Goal: Obtain resource: Download file/media

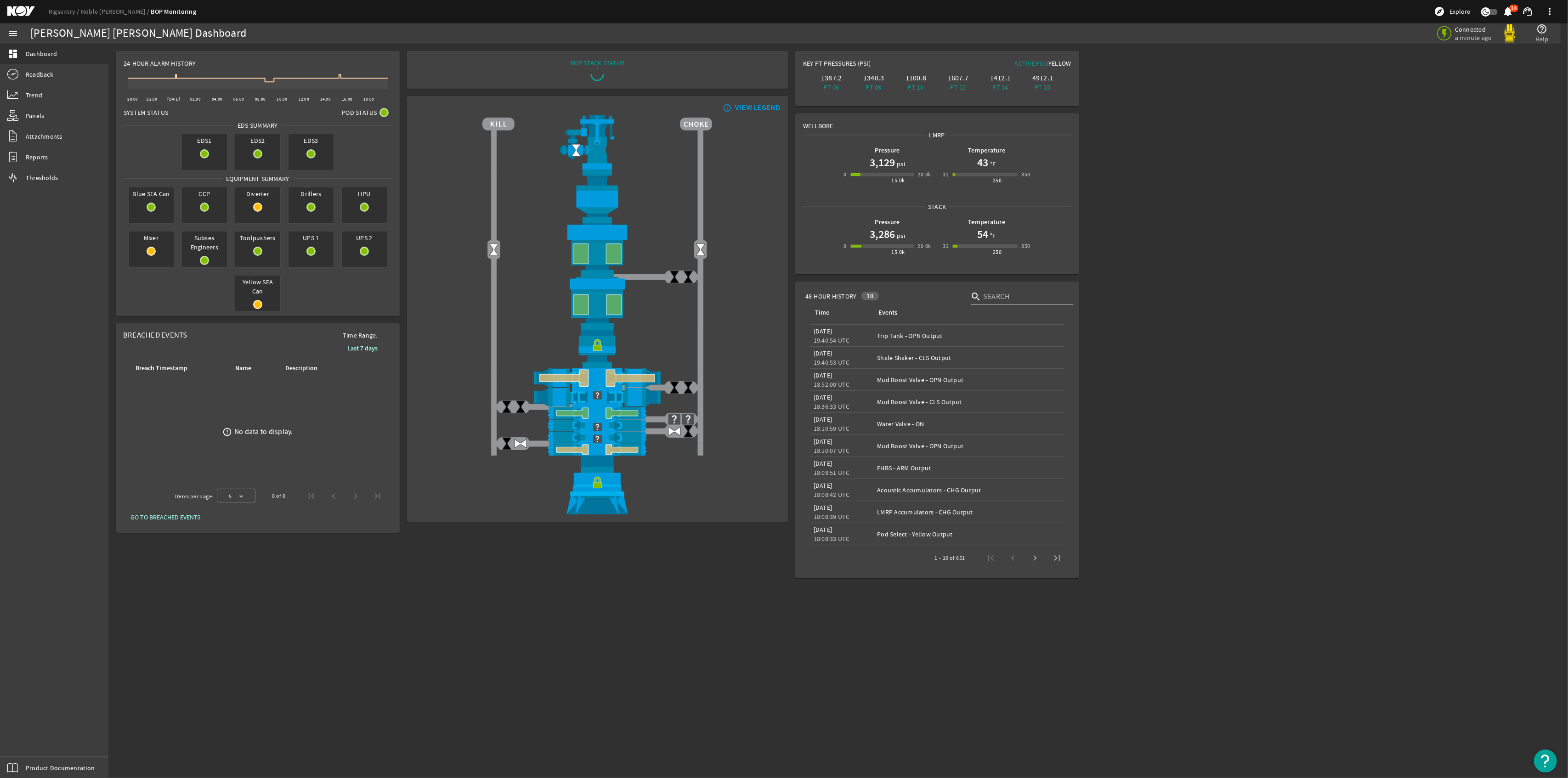
click at [866, 292] on div "10" at bounding box center [870, 296] width 18 height 9
click at [840, 295] on span "48-Hour History" at bounding box center [831, 296] width 52 height 9
click at [1002, 293] on input "text" at bounding box center [1025, 297] width 83 height 11
click at [1034, 559] on span "Next page" at bounding box center [1035, 558] width 22 height 22
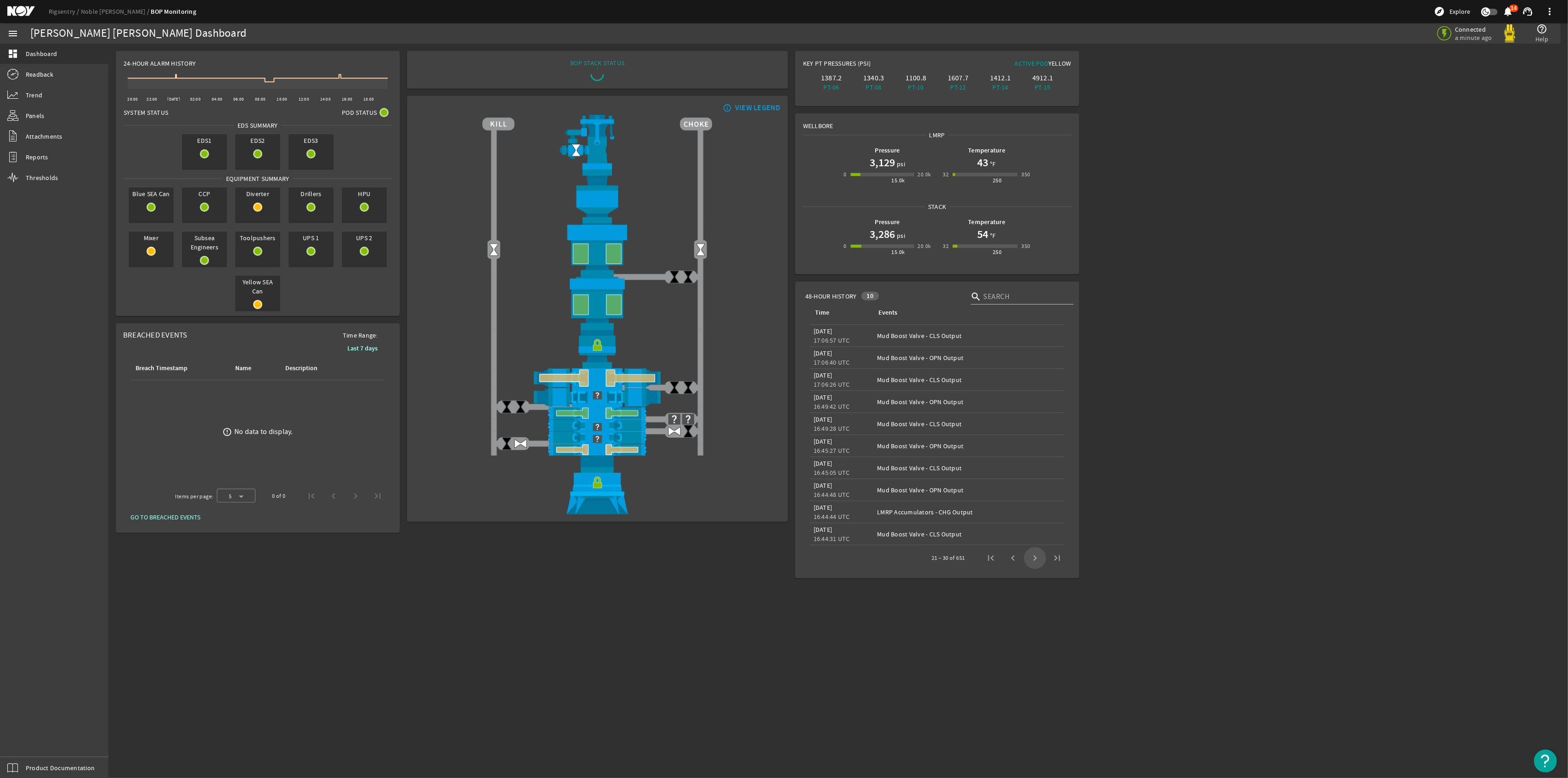
click at [1034, 559] on span "Next page" at bounding box center [1035, 558] width 22 height 22
click at [1002, 295] on input "text" at bounding box center [1025, 297] width 83 height 11
click at [1034, 554] on span "Next page" at bounding box center [1035, 558] width 22 height 22
click at [842, 471] on legacy-datetime-component "10:04:30 UTC" at bounding box center [832, 473] width 36 height 8
drag, startPoint x: 1215, startPoint y: 149, endPoint x: 1159, endPoint y: 173, distance: 60.9
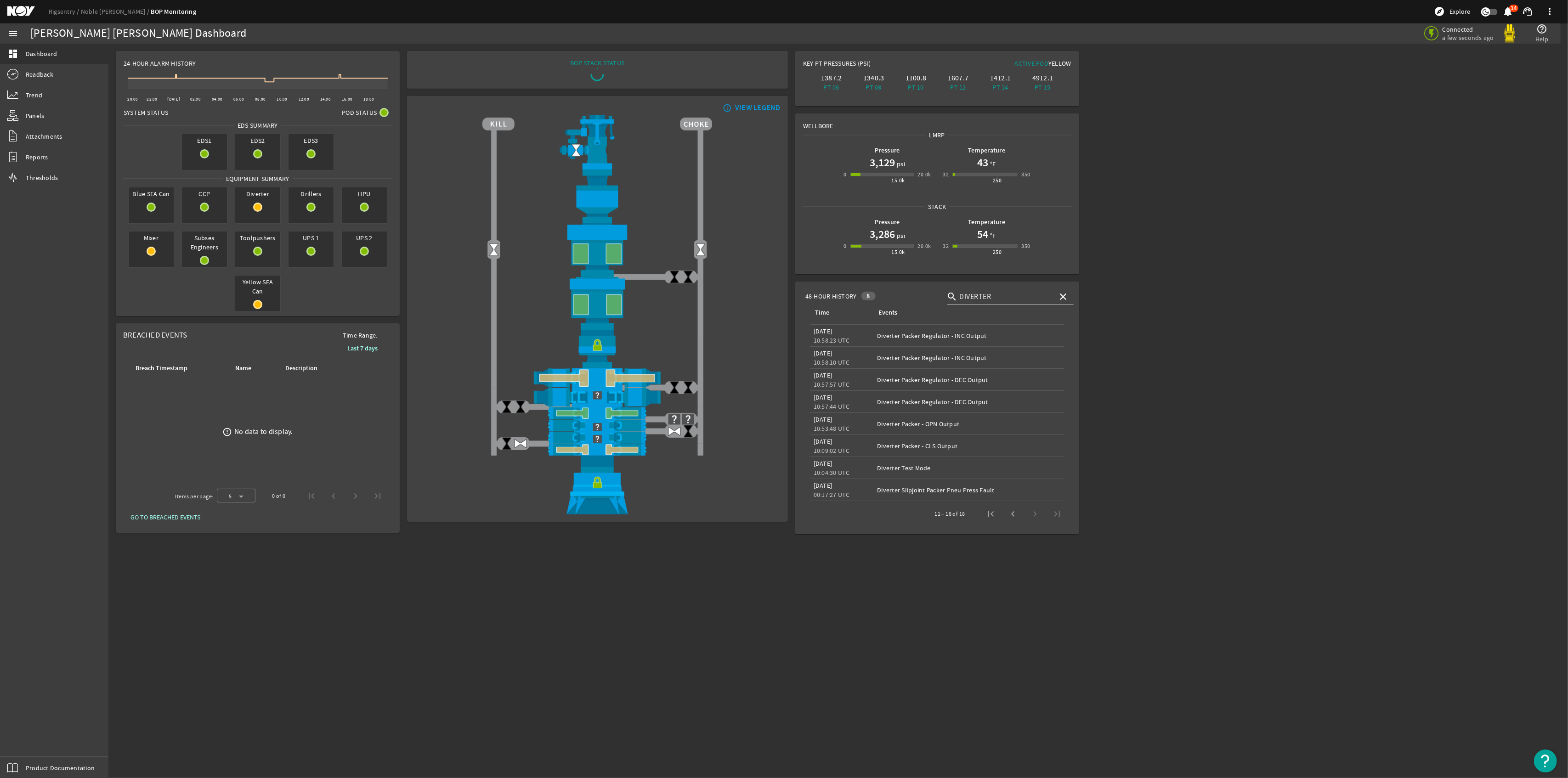
click at [1215, 149] on rigsentry-main-dashboard "Noble [PERSON_NAME] Dashboard Connected a few seconds ago help_outline Help 24-…" at bounding box center [838, 292] width 1460 height 498
click at [988, 298] on input "diverter" at bounding box center [1001, 297] width 83 height 11
drag, startPoint x: 1007, startPoint y: 293, endPoint x: 792, endPoint y: 374, distance: 229.8
click at [866, 306] on mat-card "48-Hour History 8 search diverter close Time Events Time: [DATE] 10:58:23 UTC E…" at bounding box center [937, 408] width 284 height 253
type input "booster"
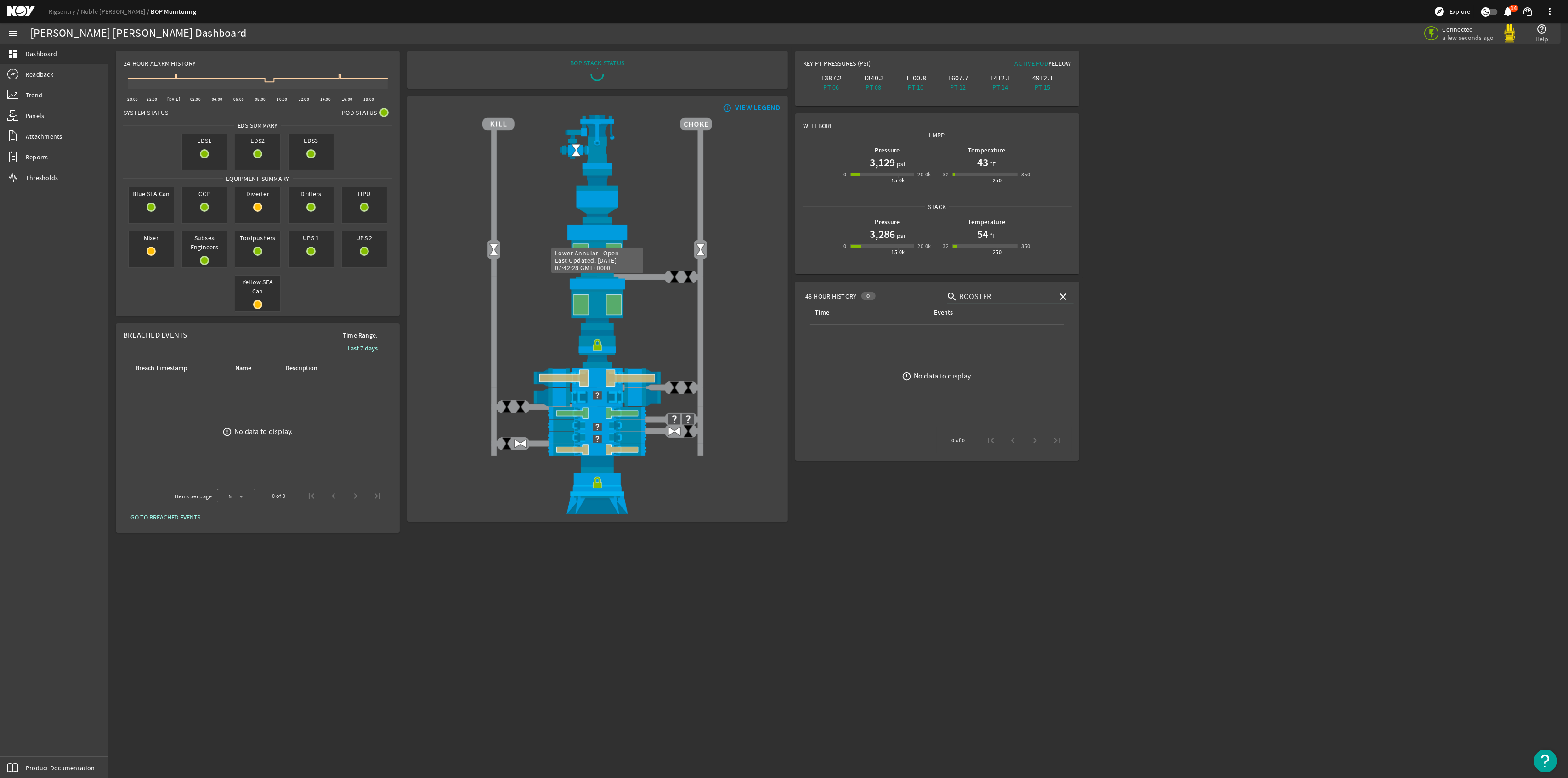
drag, startPoint x: 1002, startPoint y: 297, endPoint x: 441, endPoint y: 328, distance: 561.9
click at [462, 304] on div "24-Hour Alarm History Created with Highcharts 11.1.0 20:00 22:00 [DATE] 02:00 0…" at bounding box center [597, 291] width 978 height 497
drag, startPoint x: 1159, startPoint y: 323, endPoint x: 1153, endPoint y: 309, distance: 15.2
click at [1154, 310] on rigsentry-main-dashboard "Noble [PERSON_NAME] Dashboard Connected a few seconds ago help_outline Help 24-…" at bounding box center [838, 291] width 1460 height 497
click at [819, 298] on span "48-Hour History" at bounding box center [831, 296] width 52 height 9
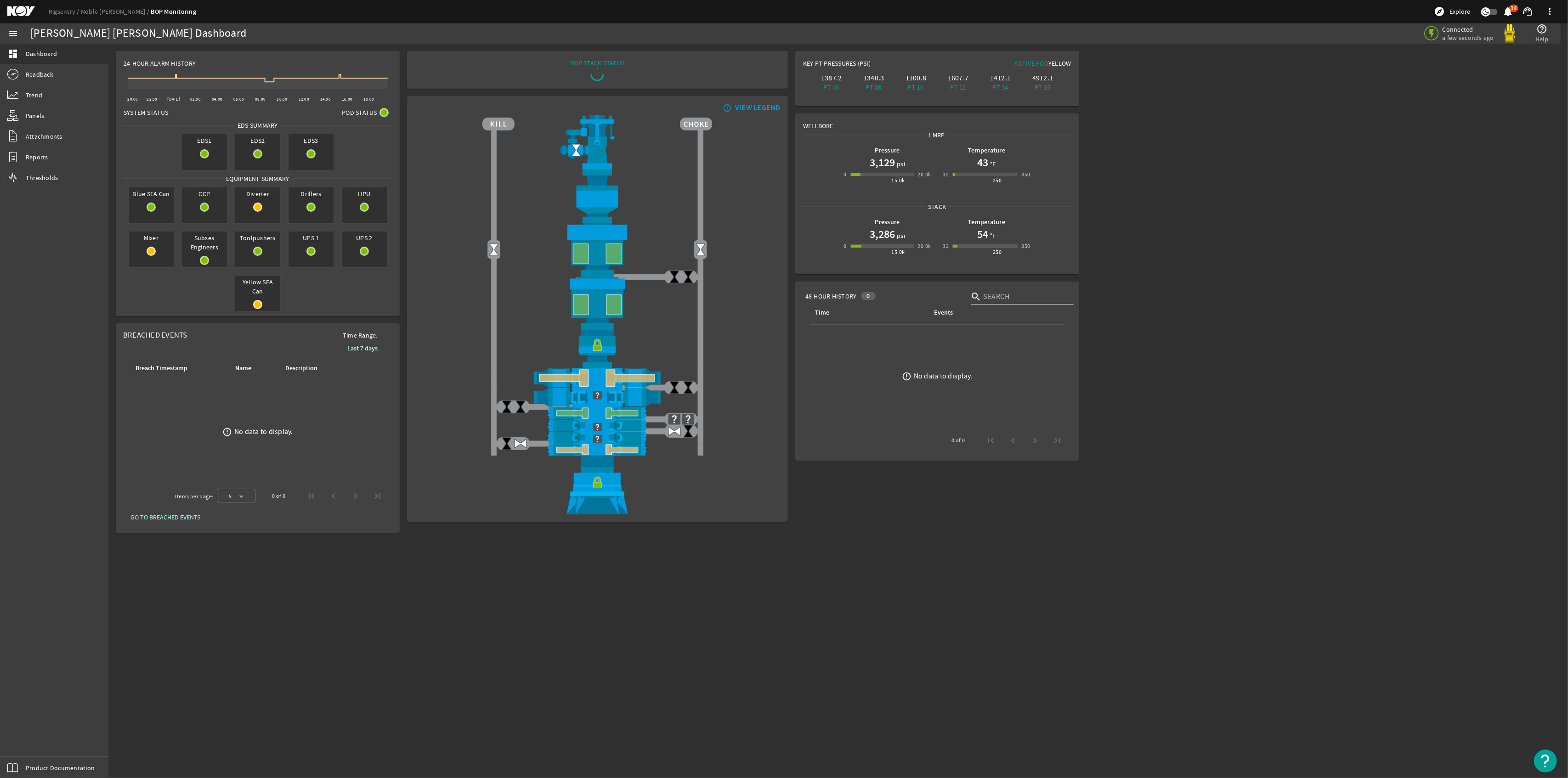
click at [992, 290] on div at bounding box center [1025, 297] width 83 height 24
click at [991, 300] on input "text" at bounding box center [1025, 297] width 83 height 11
type input "mud"
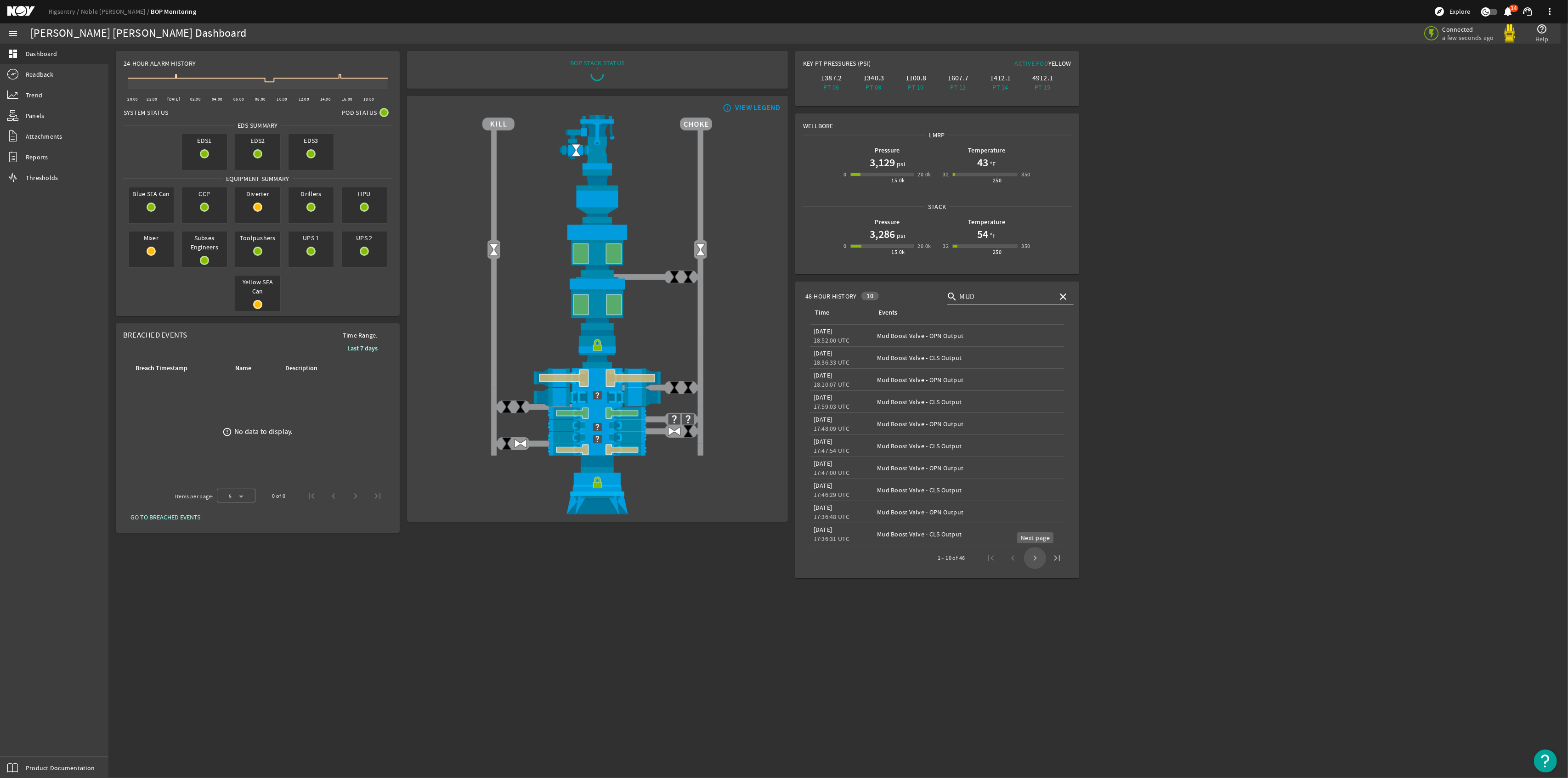
click at [1036, 557] on span "Next page" at bounding box center [1035, 558] width 22 height 22
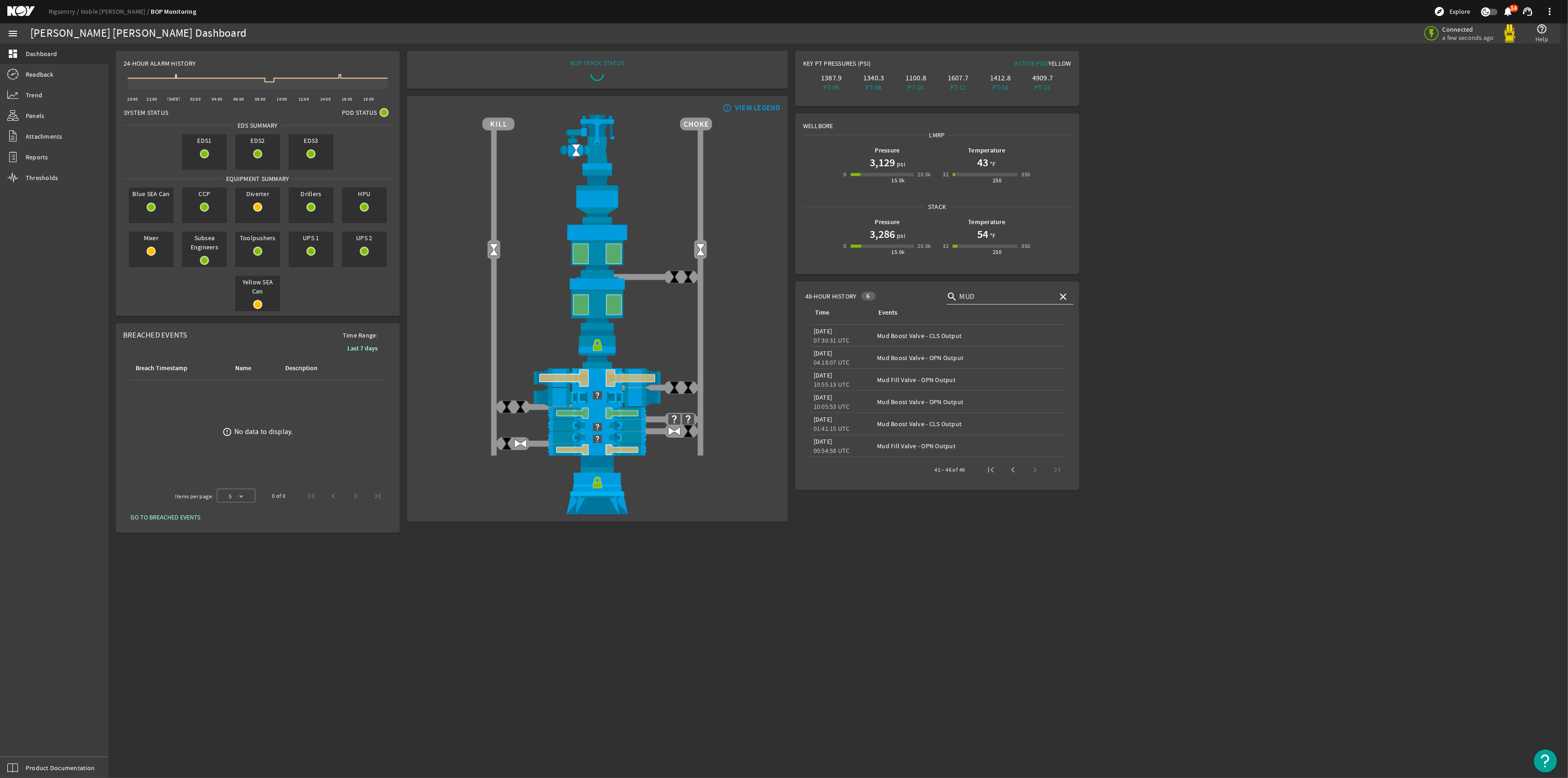
click at [1060, 298] on mat-icon "close" at bounding box center [1057, 297] width 8 height 11
click at [1034, 297] on input "text" at bounding box center [1025, 297] width 83 height 11
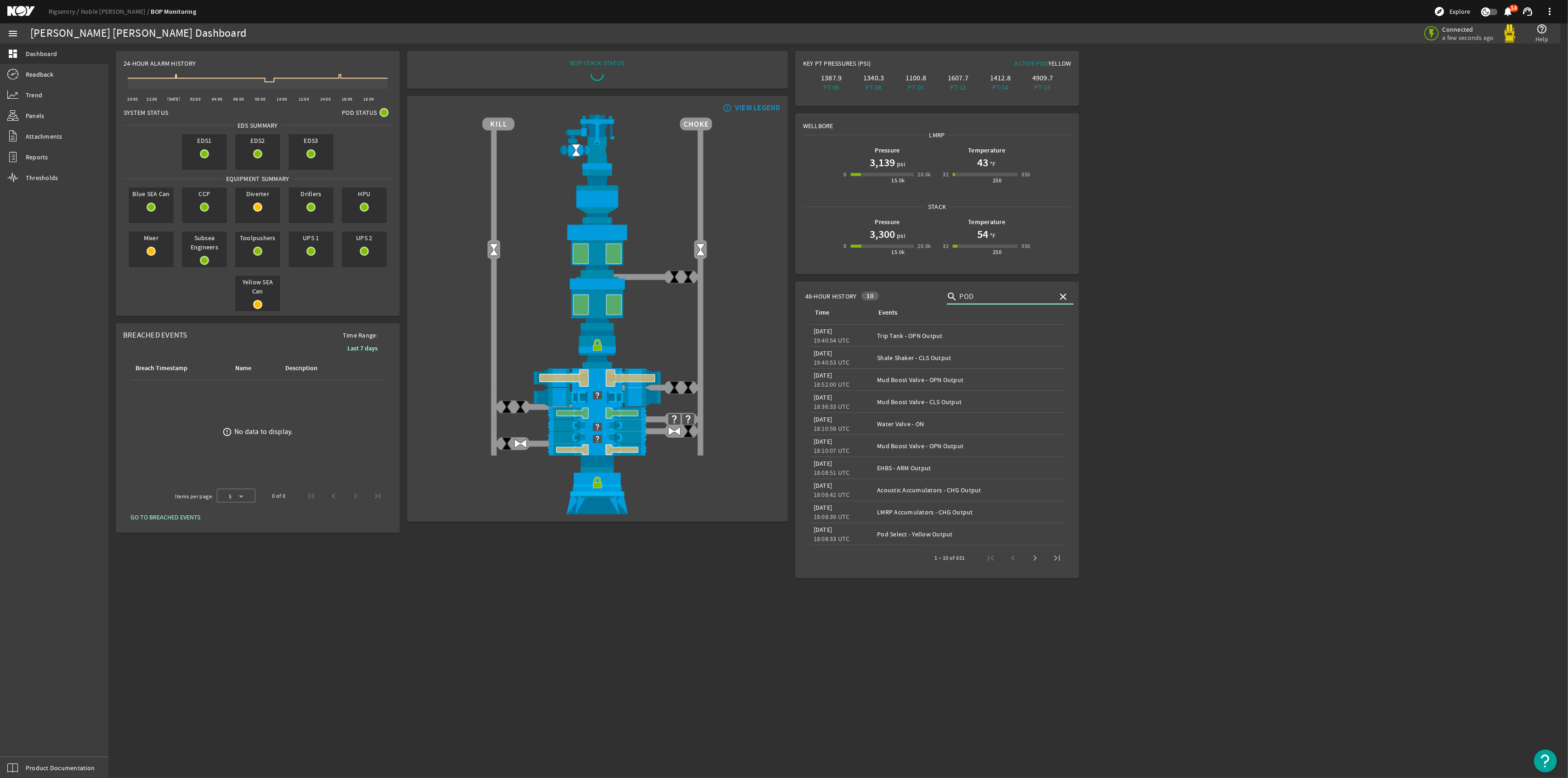
type input "pod"
click at [1039, 561] on span "Next page" at bounding box center [1035, 558] width 22 height 22
click at [1037, 561] on span "Next page" at bounding box center [1035, 558] width 22 height 22
click at [1034, 556] on span "Next page" at bounding box center [1035, 558] width 22 height 22
click at [1011, 559] on span "Previous page" at bounding box center [1013, 558] width 22 height 22
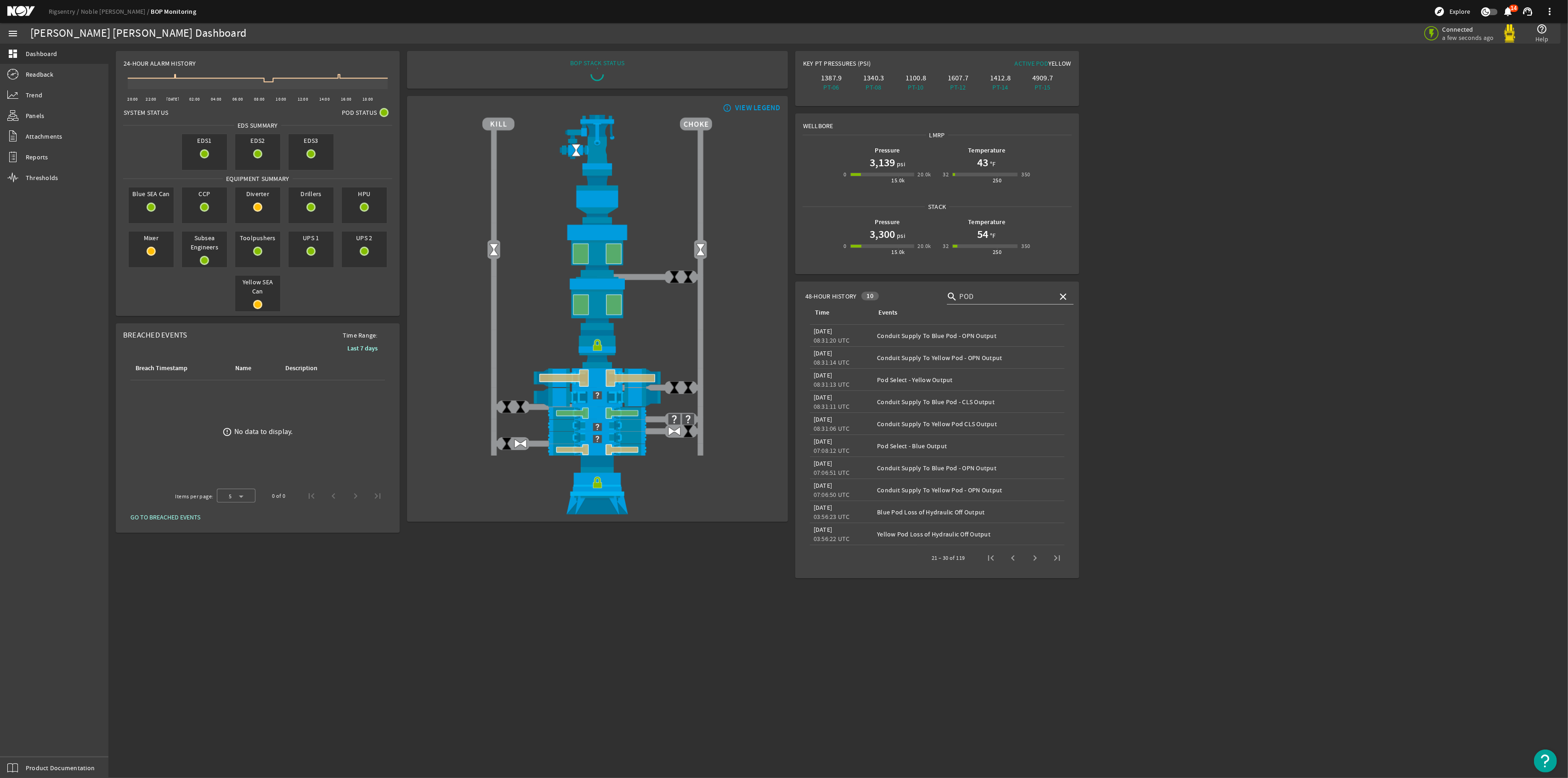
click at [1011, 559] on span "Previous page" at bounding box center [1013, 558] width 22 height 22
click at [1037, 559] on span "Next page" at bounding box center [1035, 558] width 22 height 22
click at [1147, 736] on mat-sidenav-content "Noble [PERSON_NAME] Dashboard Connected a few seconds ago help_outline Help 24-…" at bounding box center [838, 411] width 1460 height 735
click at [1013, 558] on span "Previous page" at bounding box center [1013, 558] width 22 height 22
click at [1031, 561] on span "Next page" at bounding box center [1035, 558] width 22 height 22
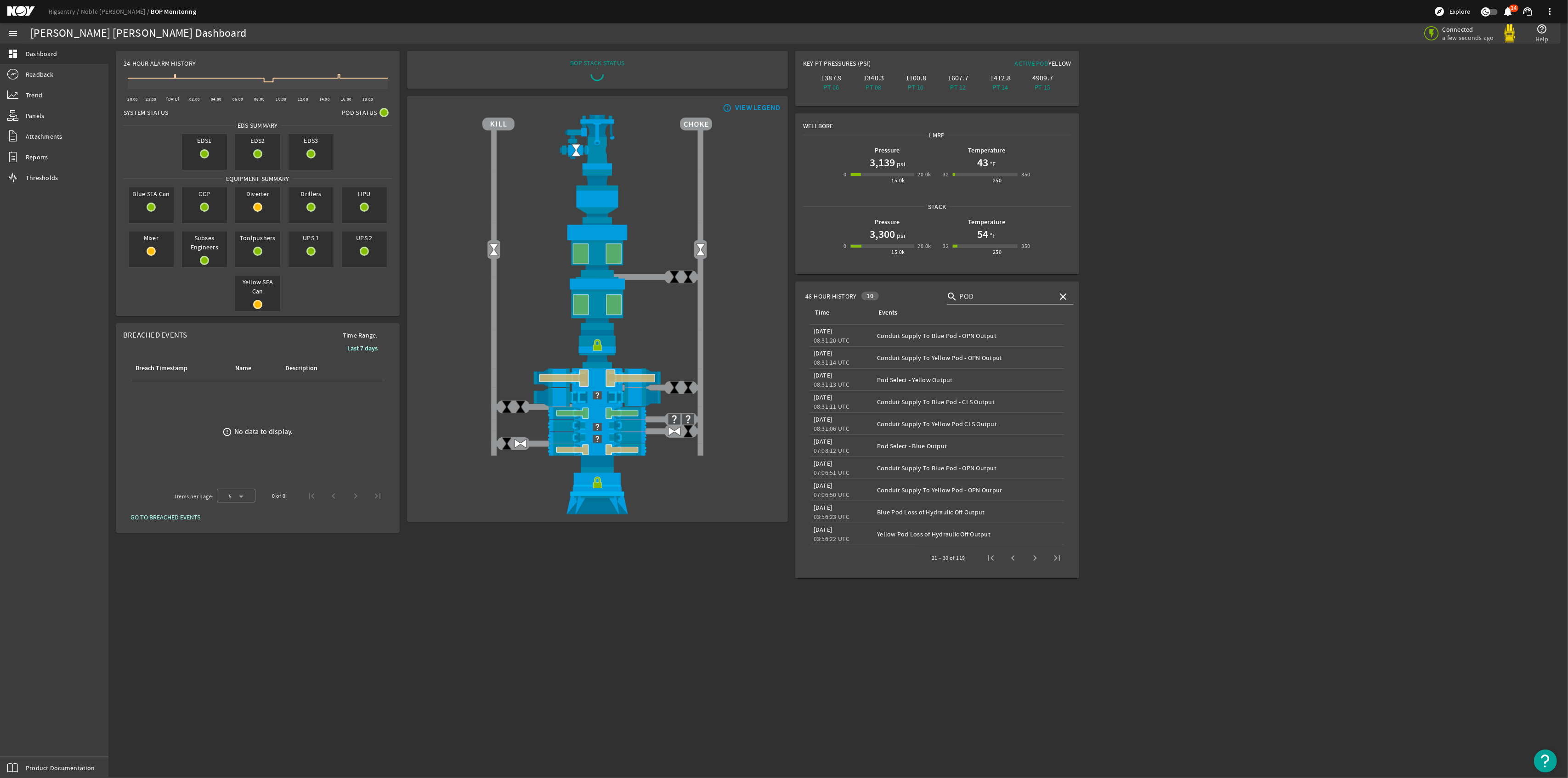
click at [1031, 561] on span "Next page" at bounding box center [1035, 558] width 22 height 22
click at [1011, 559] on span "Previous page" at bounding box center [1013, 558] width 22 height 22
drag, startPoint x: 749, startPoint y: 642, endPoint x: 754, endPoint y: 640, distance: 5.4
click at [754, 640] on mat-sidenav-content "Noble [PERSON_NAME] Dashboard Connected a few seconds ago help_outline Help 24-…" at bounding box center [838, 411] width 1460 height 735
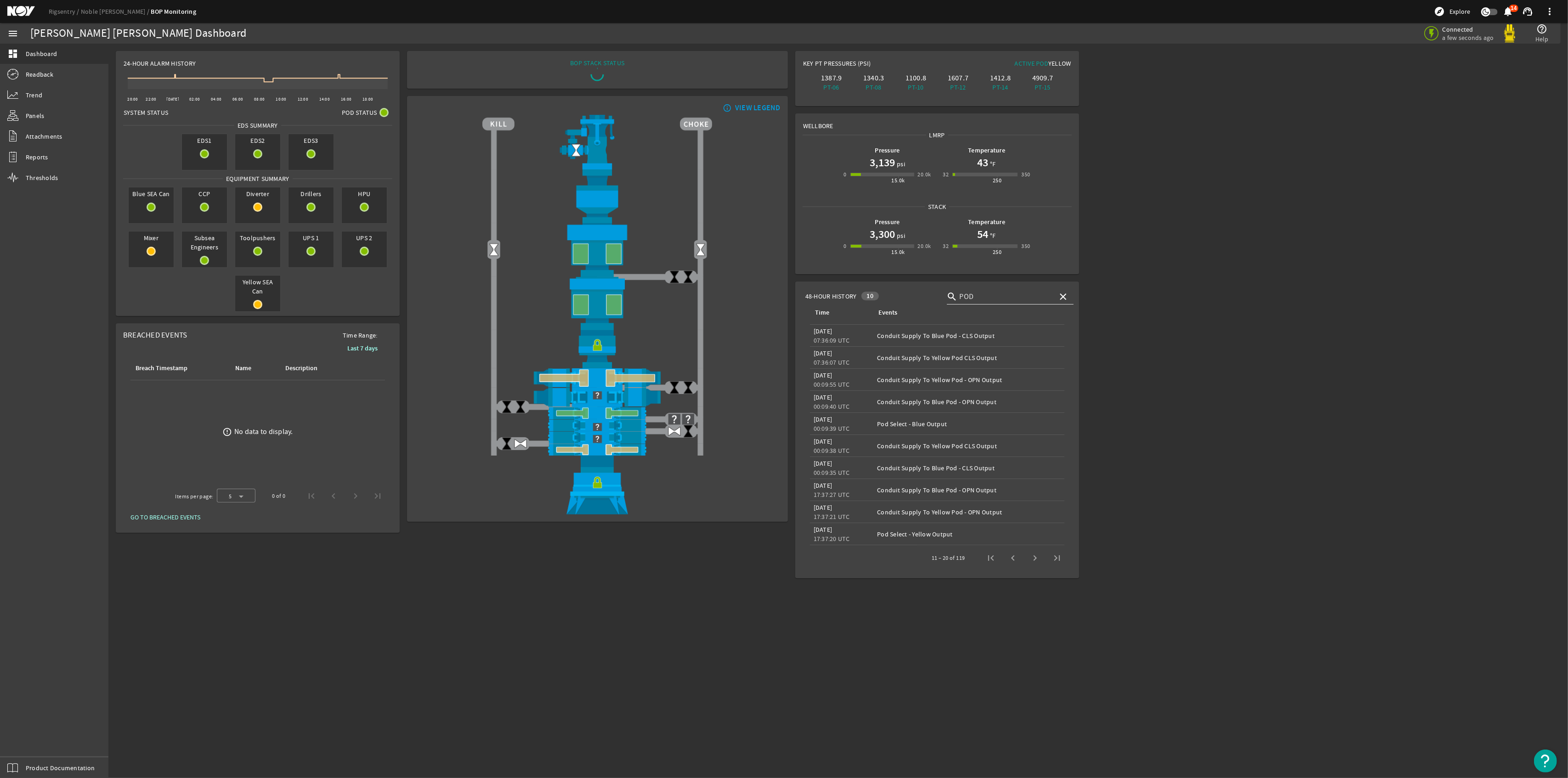
click at [1060, 295] on mat-icon "close" at bounding box center [1057, 297] width 8 height 11
click at [34, 151] on link "Reports" at bounding box center [54, 158] width 108 height 20
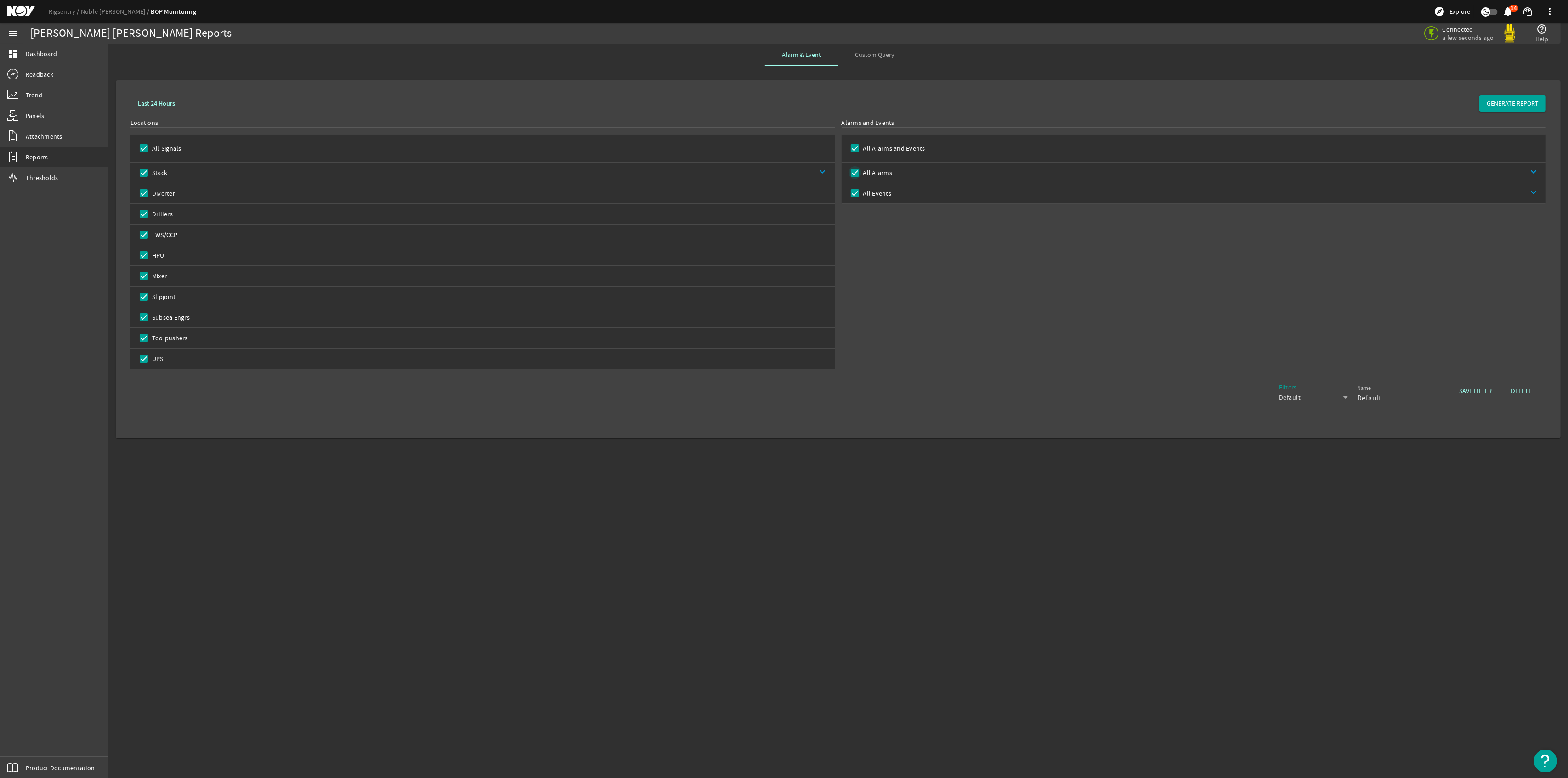
click at [852, 172] on input "All Alarms" at bounding box center [855, 173] width 13 height 13
click at [1509, 101] on span "GENERATE REPORT" at bounding box center [1512, 103] width 52 height 9
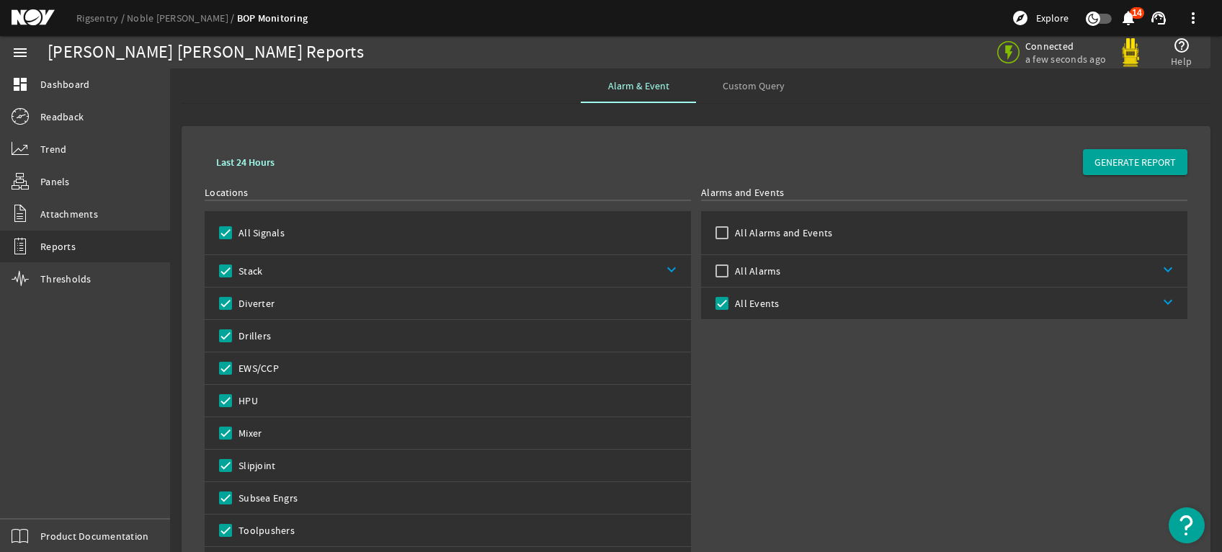
drag, startPoint x: 951, startPoint y: 419, endPoint x: 952, endPoint y: 412, distance: 7.3
click at [952, 419] on div "Alarms and Events All Alarms and Events All Alarms keyboard_arrow_down All Even…" at bounding box center [944, 382] width 486 height 394
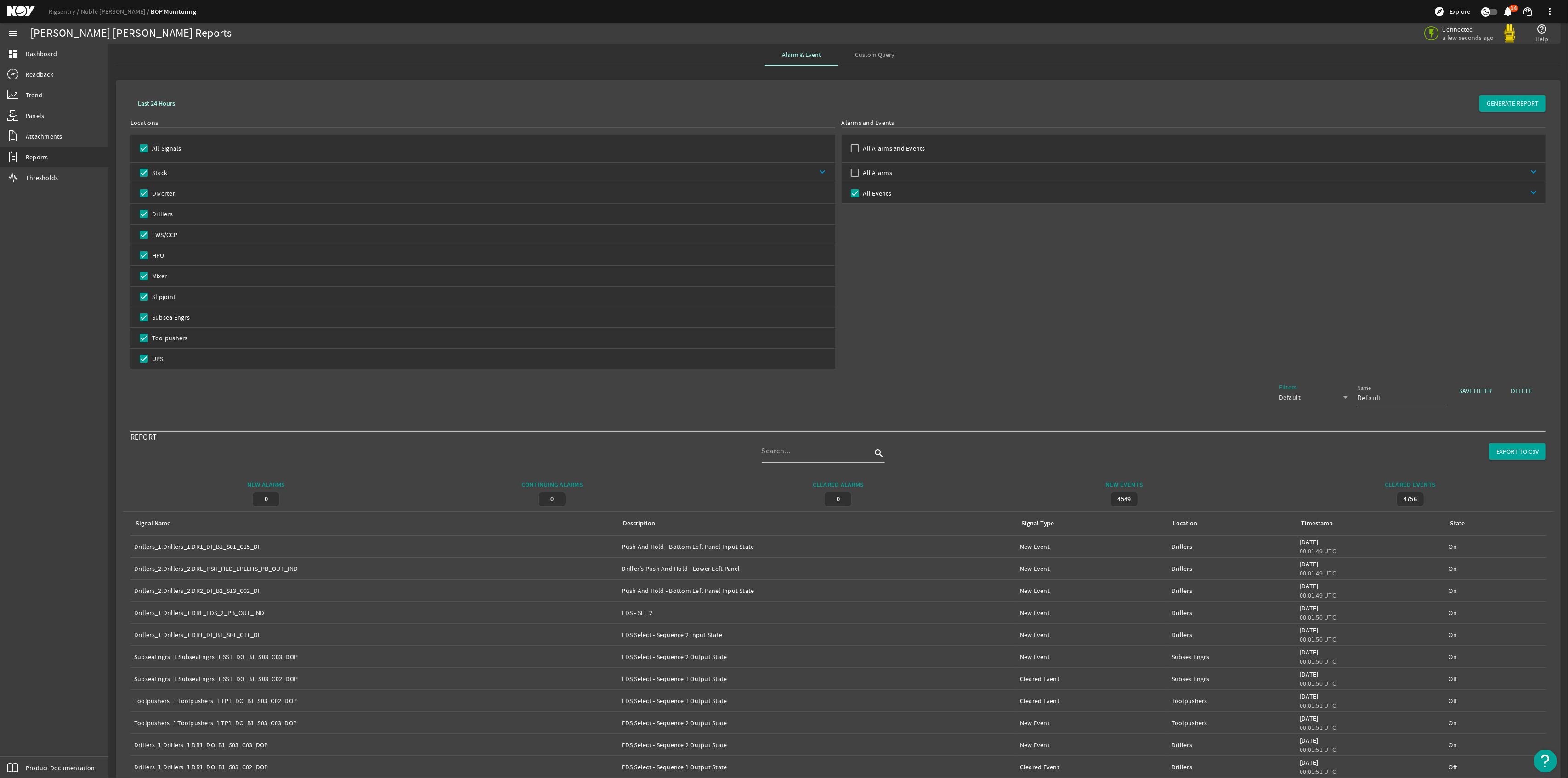
click at [1507, 34] on img at bounding box center [1509, 33] width 18 height 18
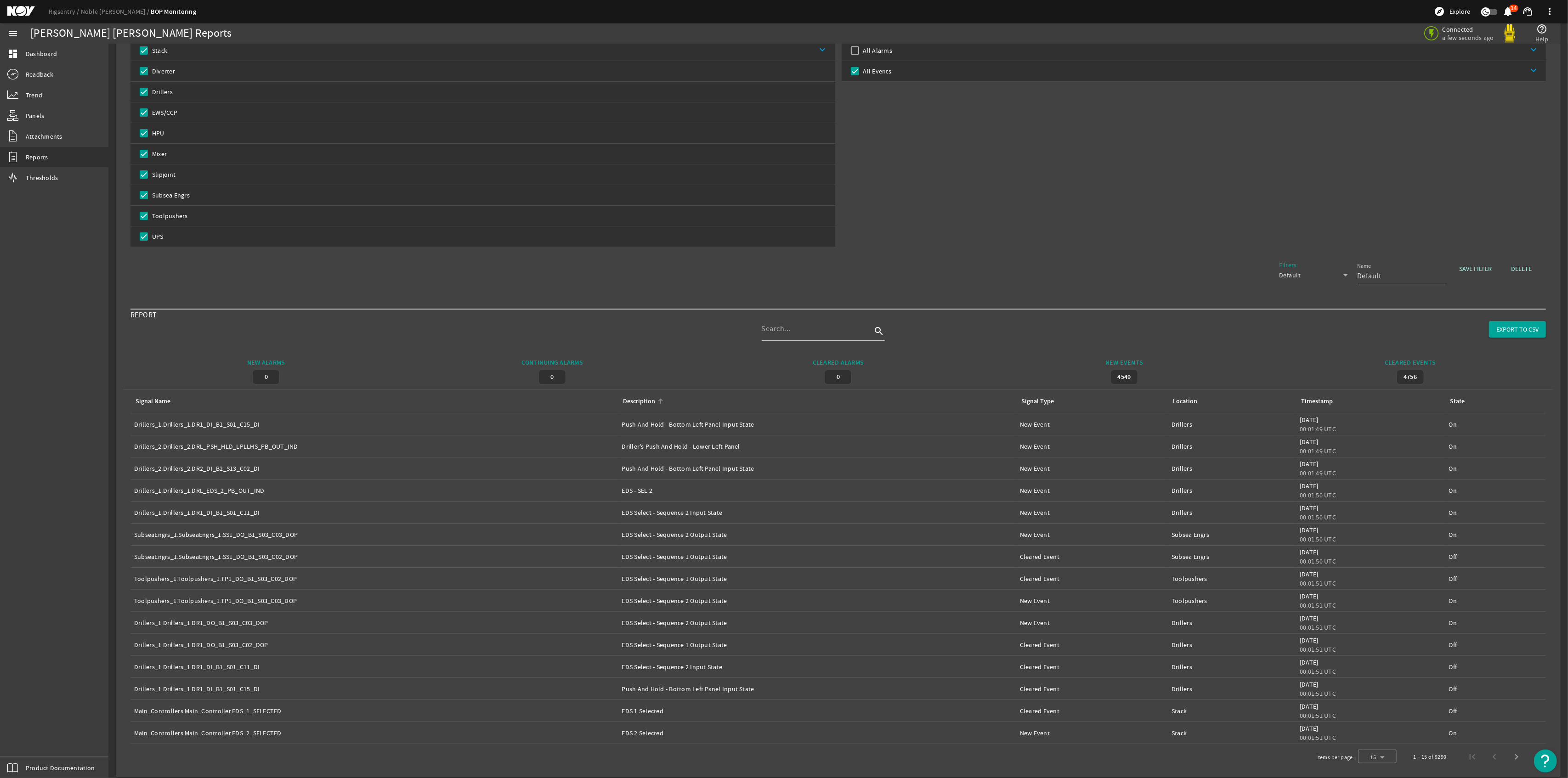
scroll to position [131, 0]
click at [1504, 321] on span "EXPORT TO CSV" at bounding box center [1517, 323] width 42 height 9
click at [821, 326] on input at bounding box center [816, 322] width 110 height 11
click at [816, 321] on input at bounding box center [816, 322] width 110 height 11
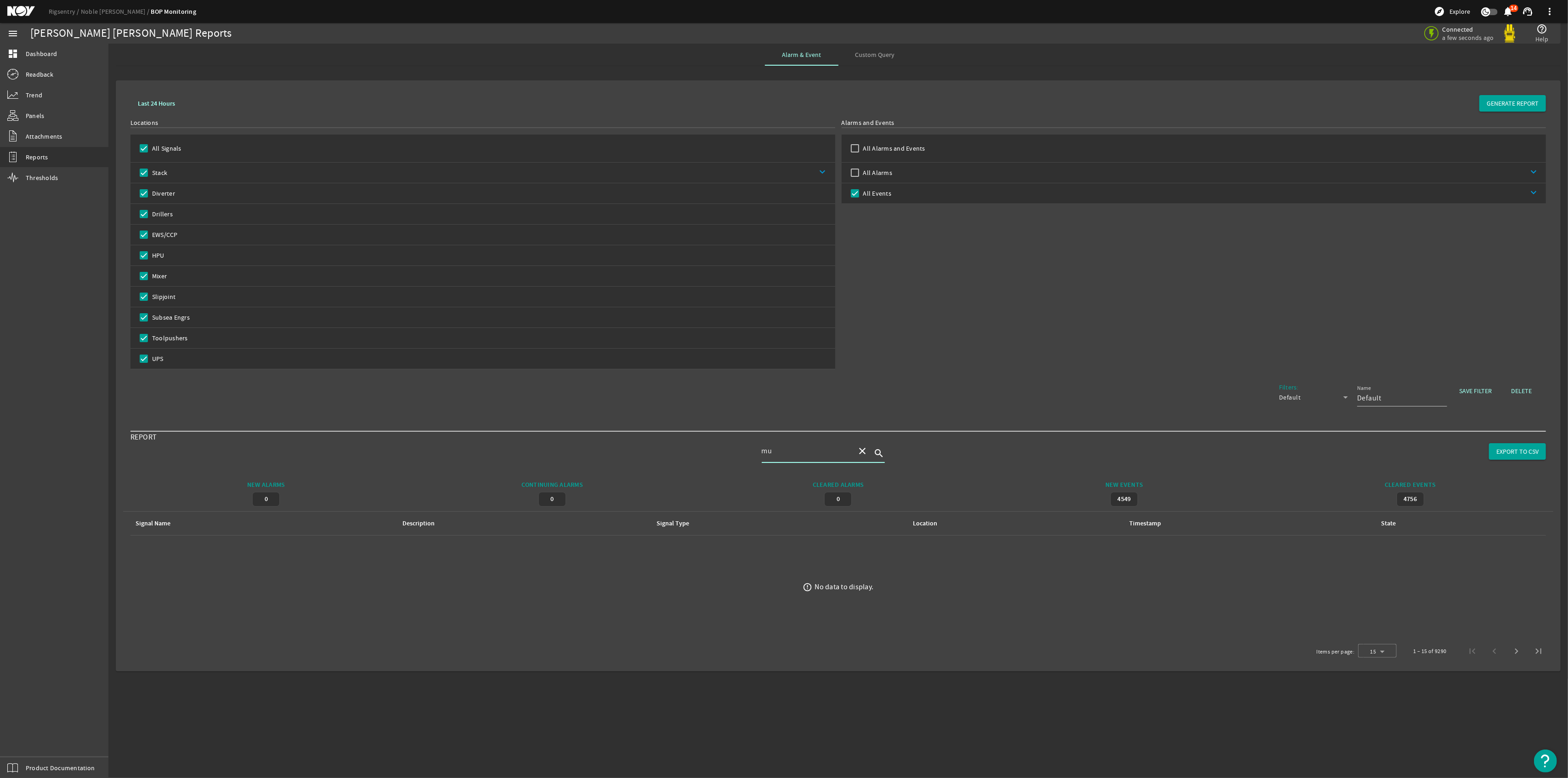
type input "m"
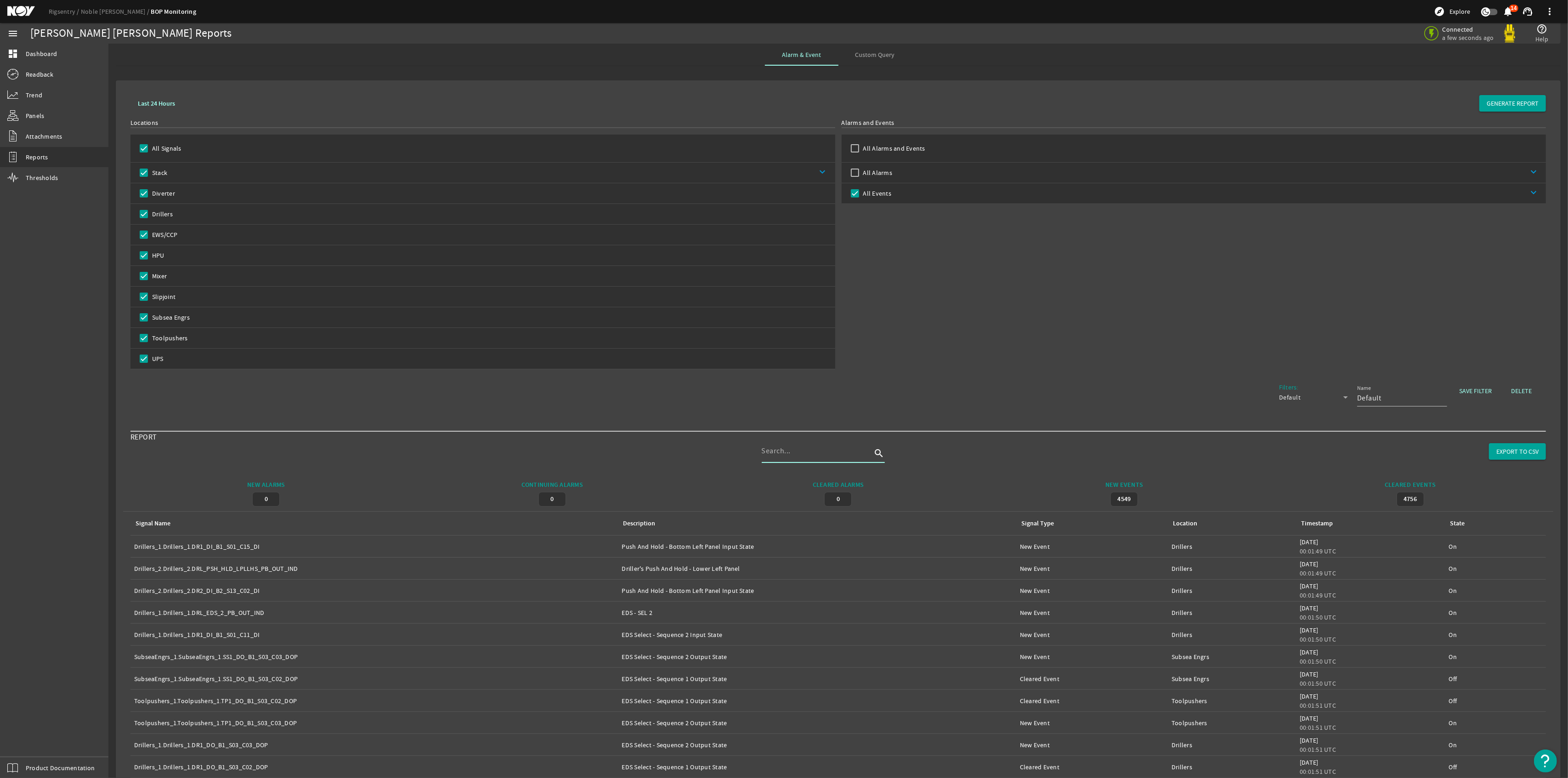
type input "m"
type input "B"
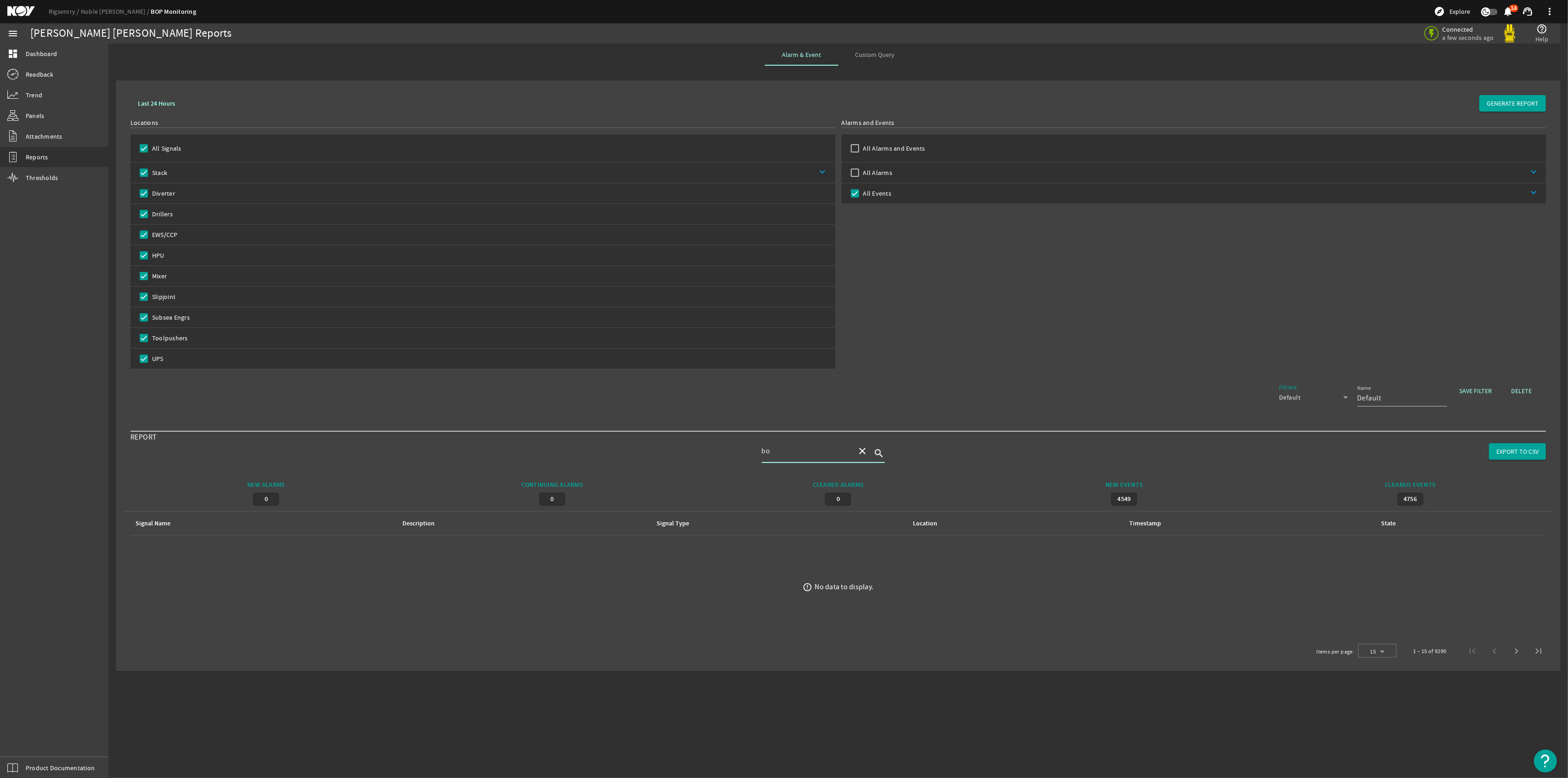
type input "b"
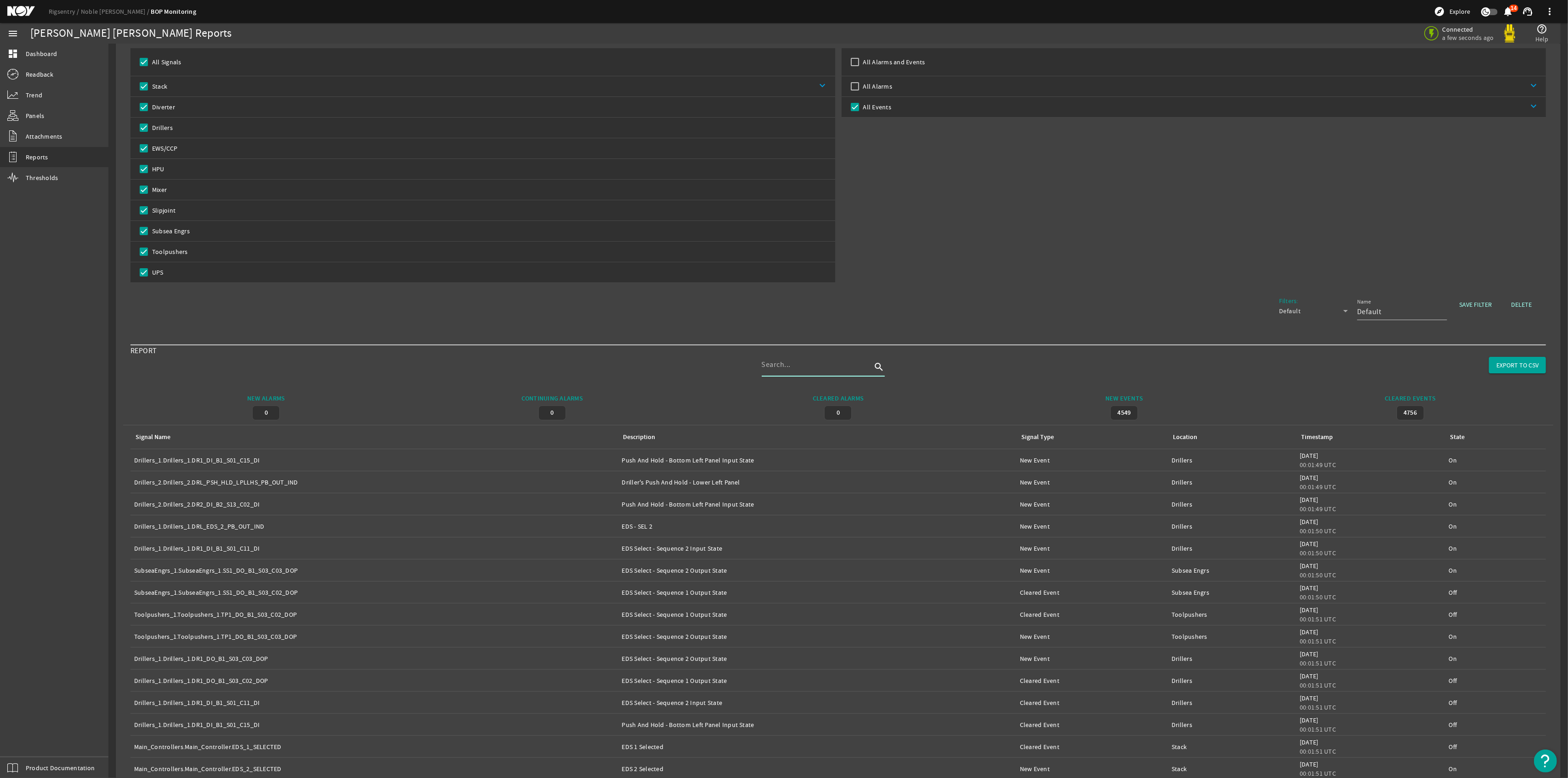
scroll to position [131, 0]
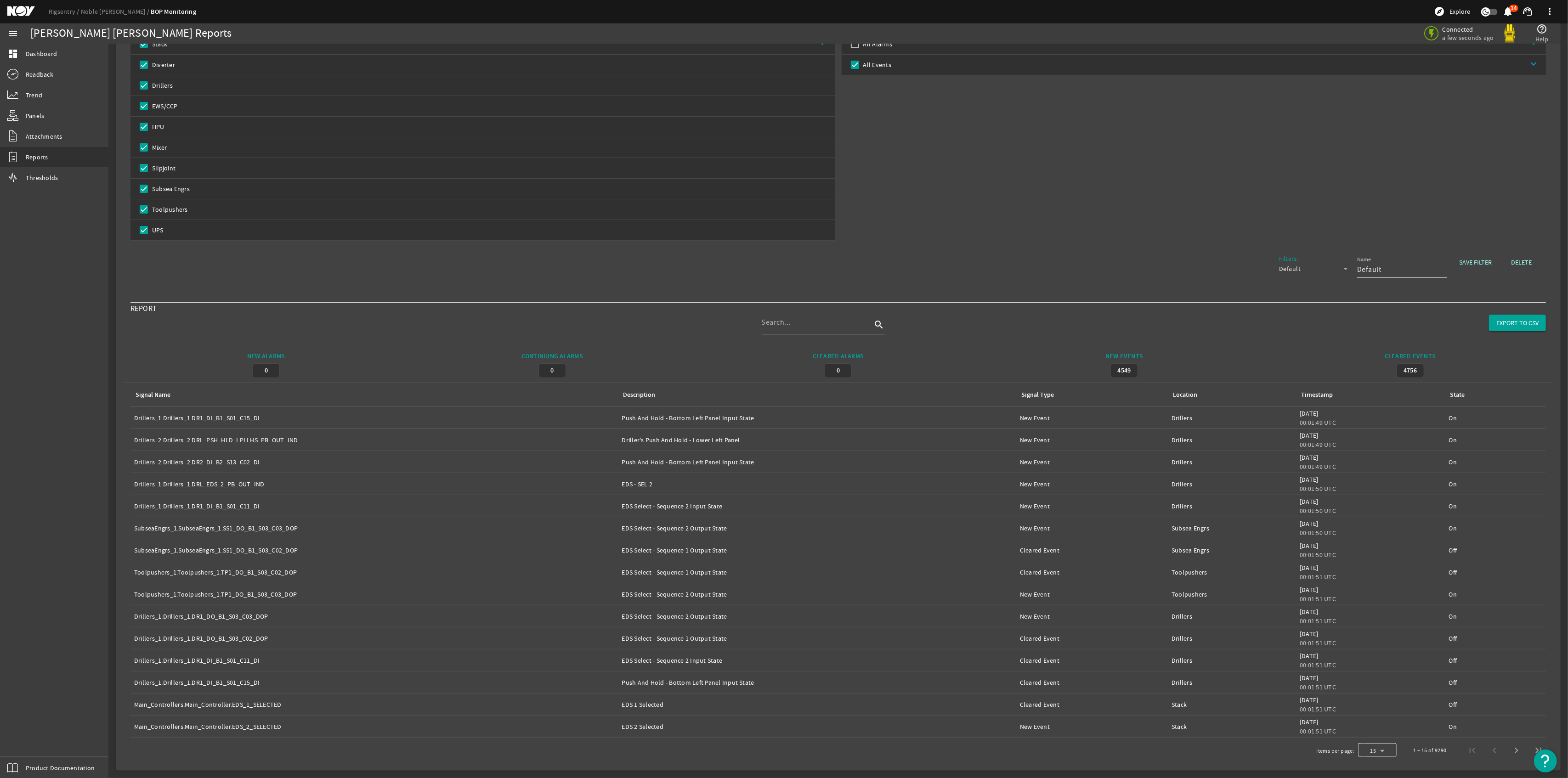
click at [1367, 756] on div "Select page" at bounding box center [1377, 751] width 39 height 22
click at [1371, 728] on mat-option "100" at bounding box center [1368, 726] width 39 height 22
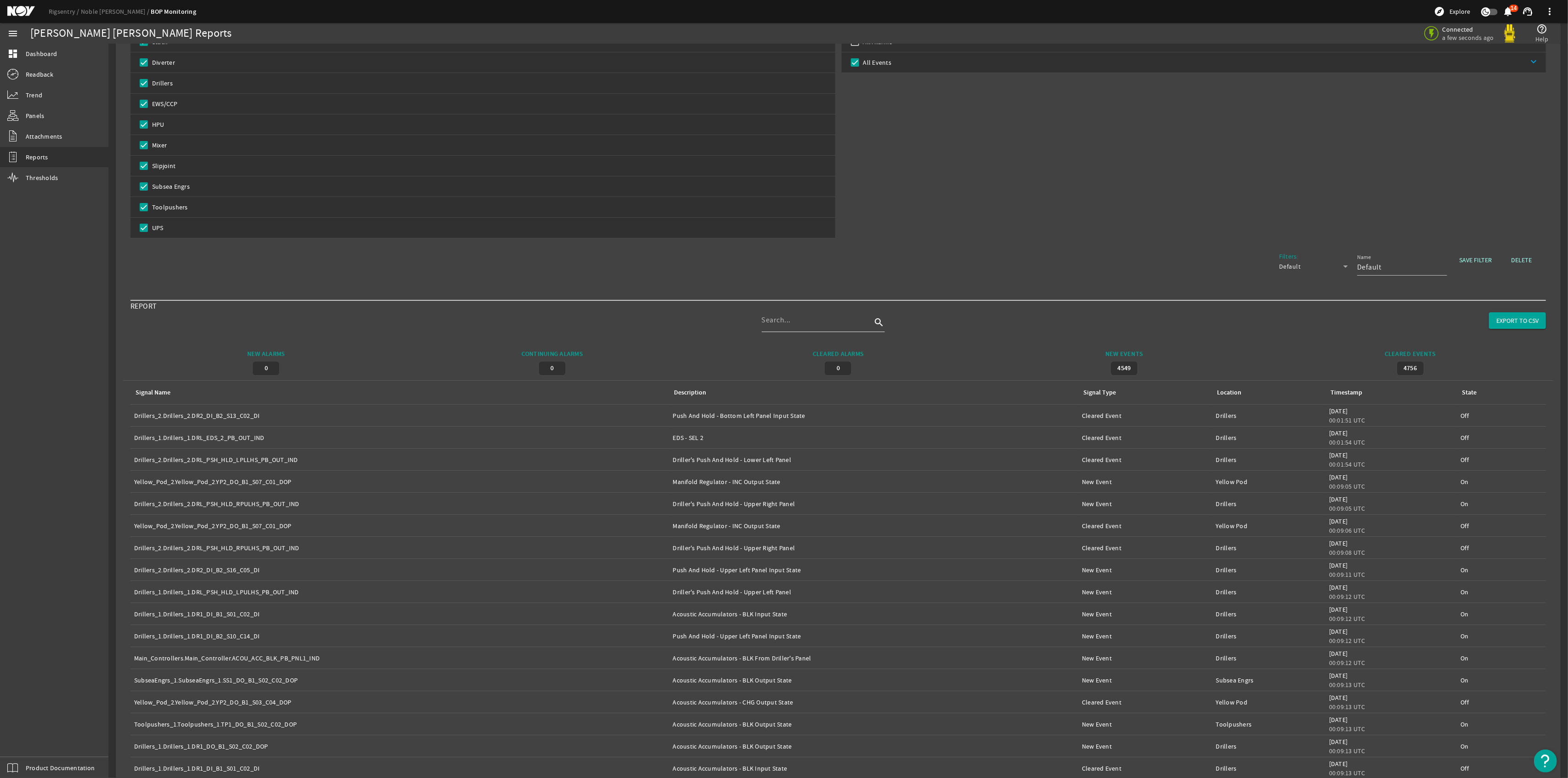
click at [803, 322] on input at bounding box center [816, 319] width 110 height 11
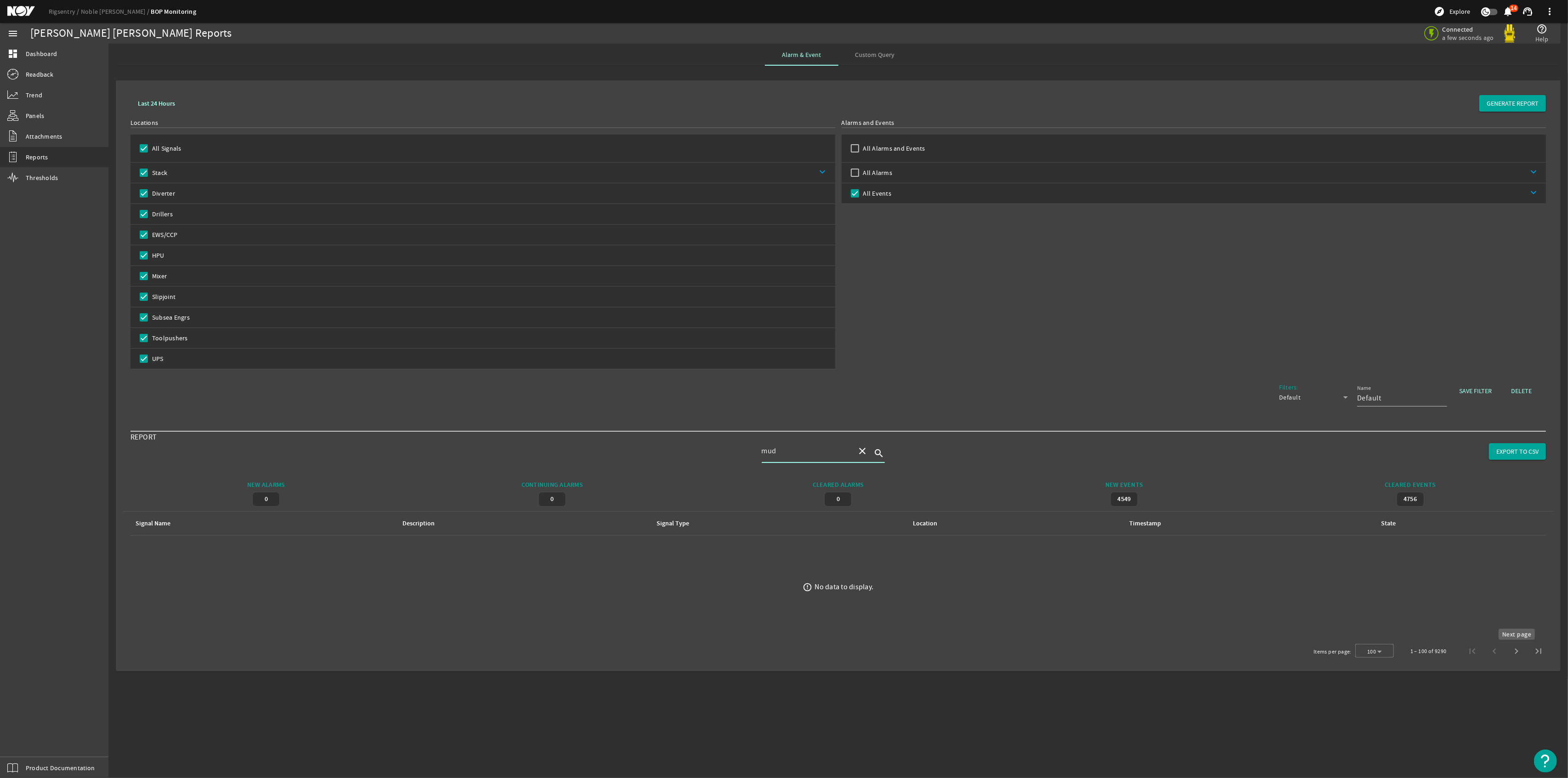
type input "mud"
click at [1516, 658] on span "Next page" at bounding box center [1516, 651] width 22 height 22
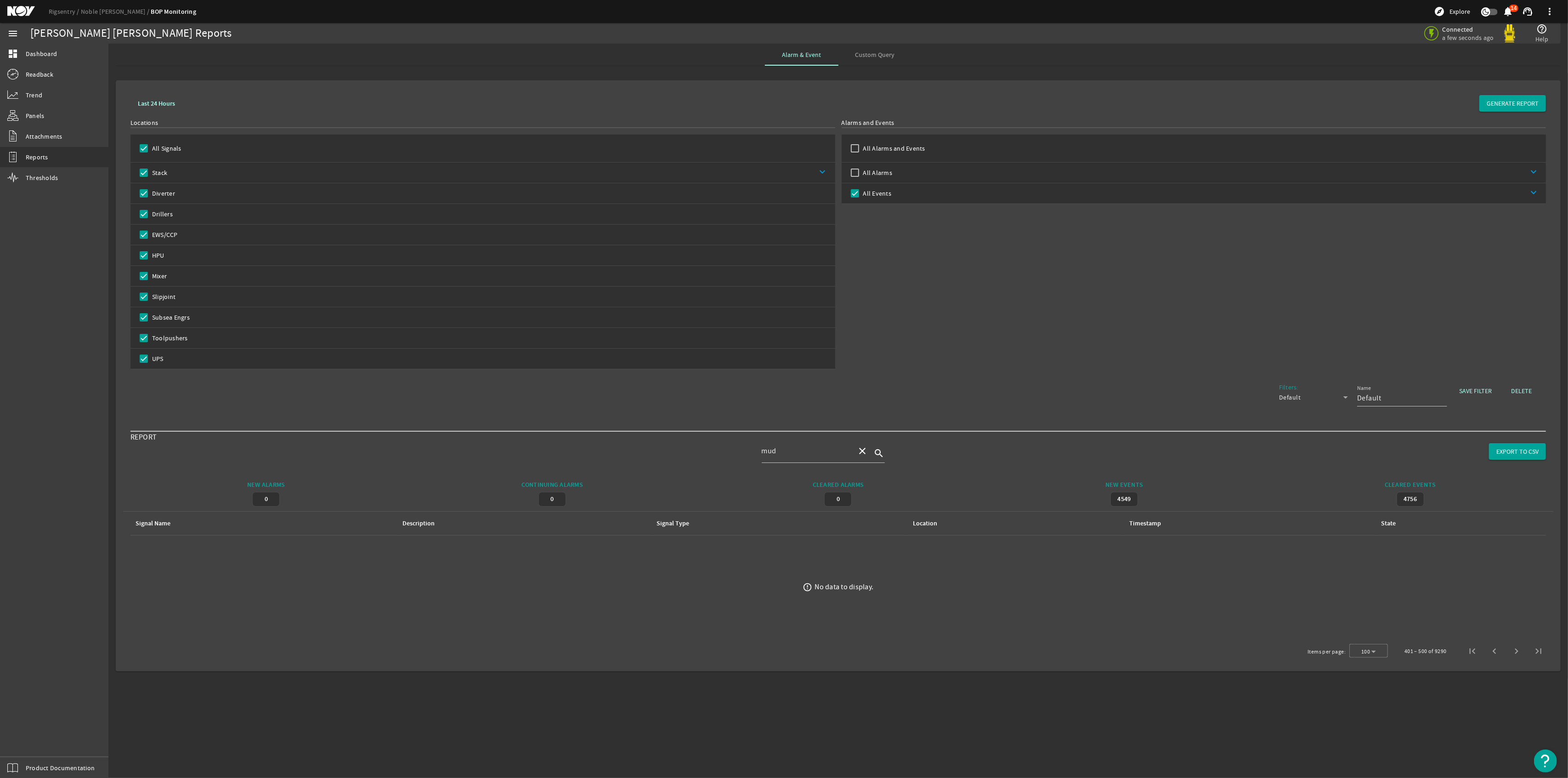
click at [1516, 658] on span "Next page" at bounding box center [1516, 651] width 22 height 22
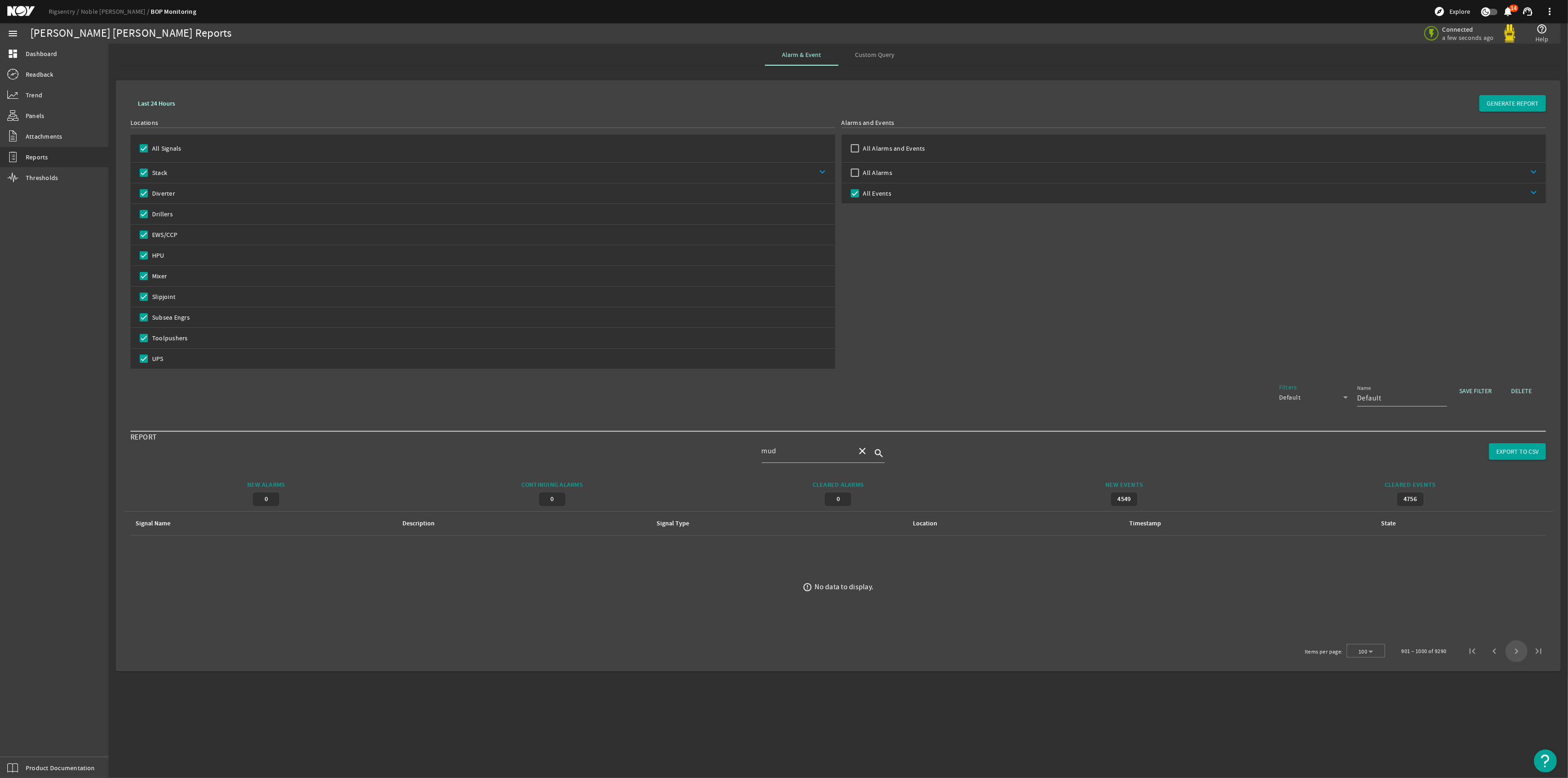
click at [1516, 658] on span "Next page" at bounding box center [1516, 651] width 22 height 22
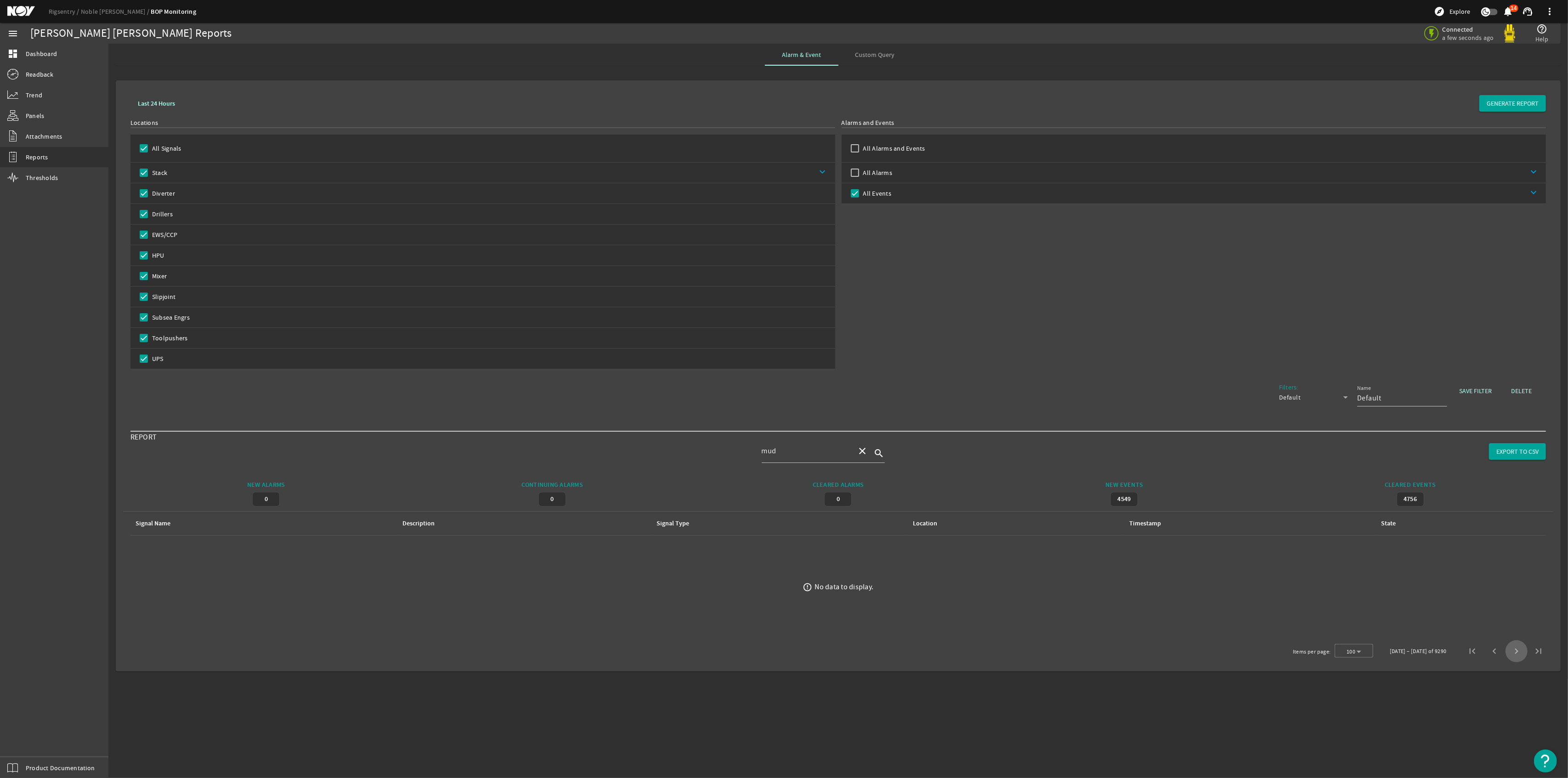
click at [1516, 658] on span "Next page" at bounding box center [1516, 651] width 22 height 22
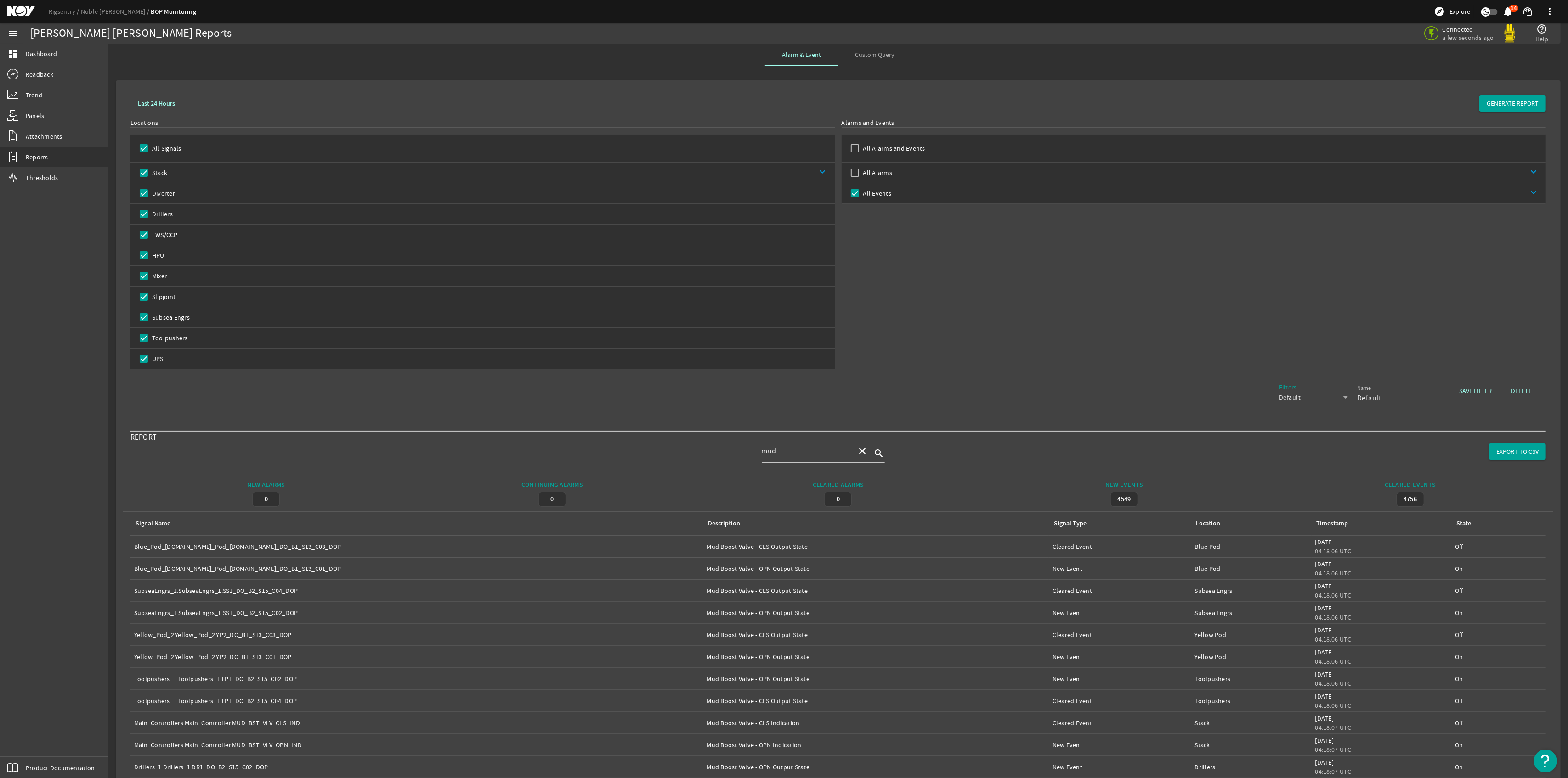
click at [1516, 658] on div "State: On" at bounding box center [1498, 657] width 87 height 9
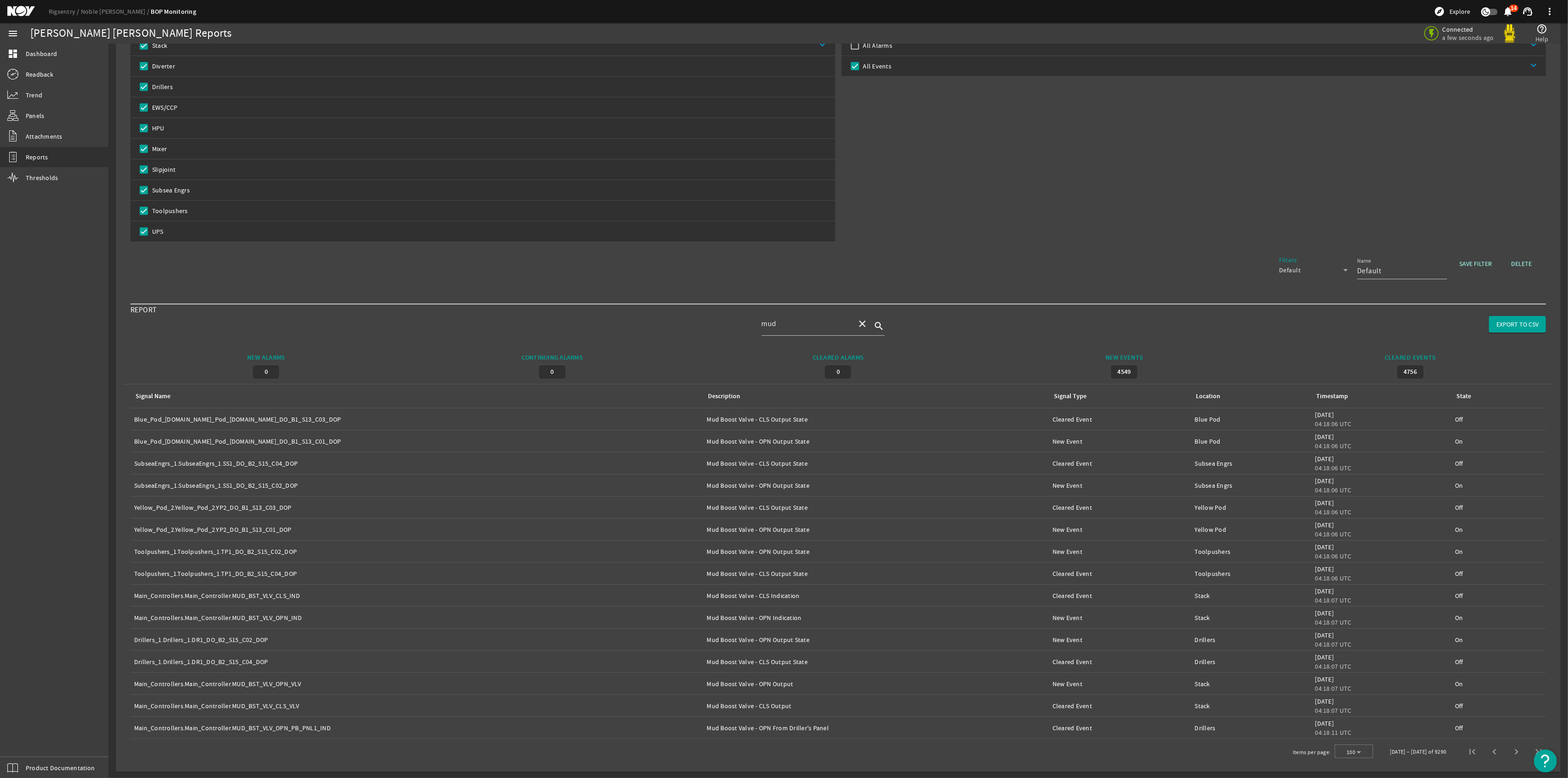
scroll to position [131, 0]
click at [1506, 747] on span "Next page" at bounding box center [1516, 751] width 22 height 22
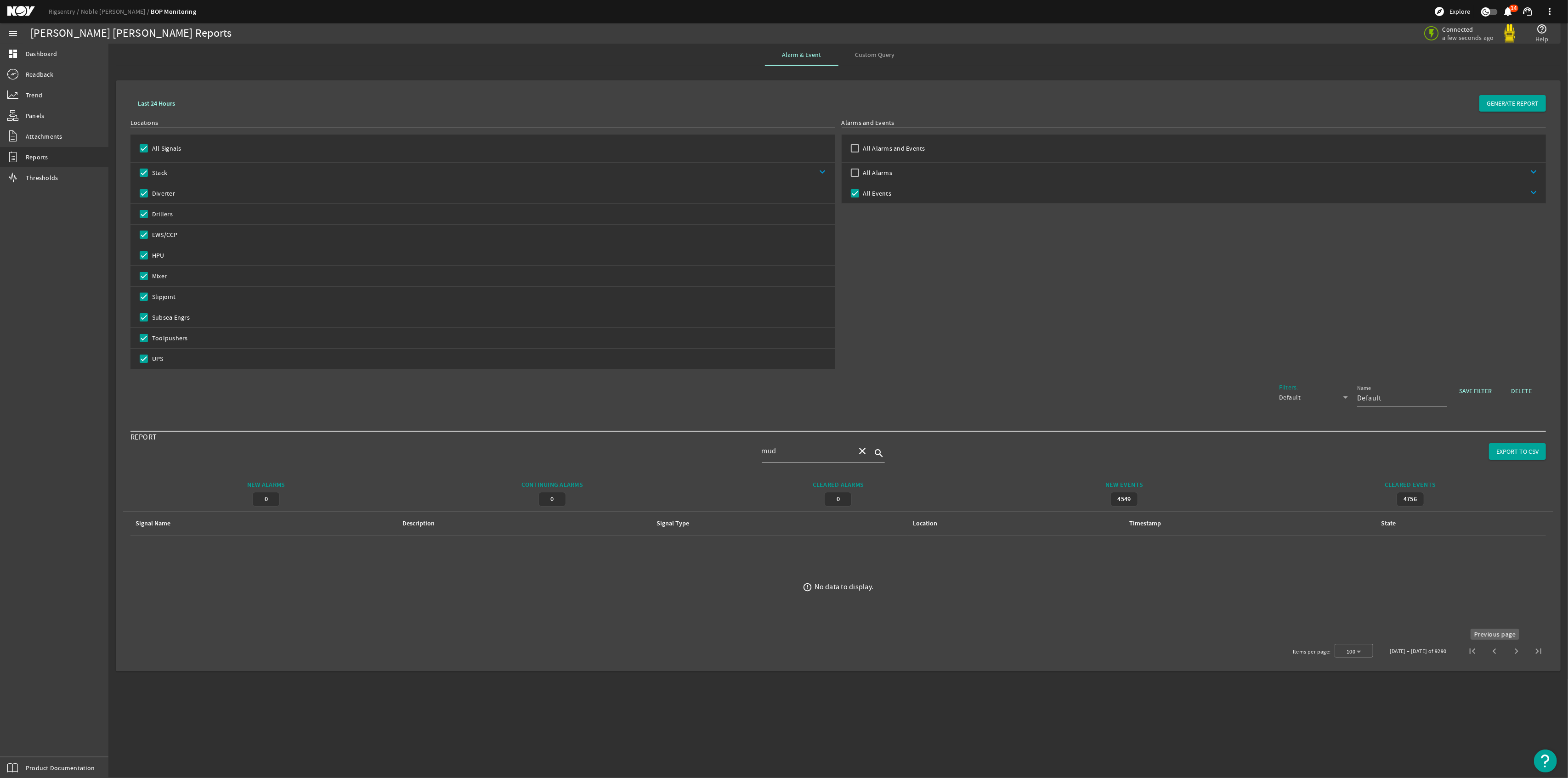
click at [1487, 652] on span "Previous page" at bounding box center [1494, 651] width 22 height 22
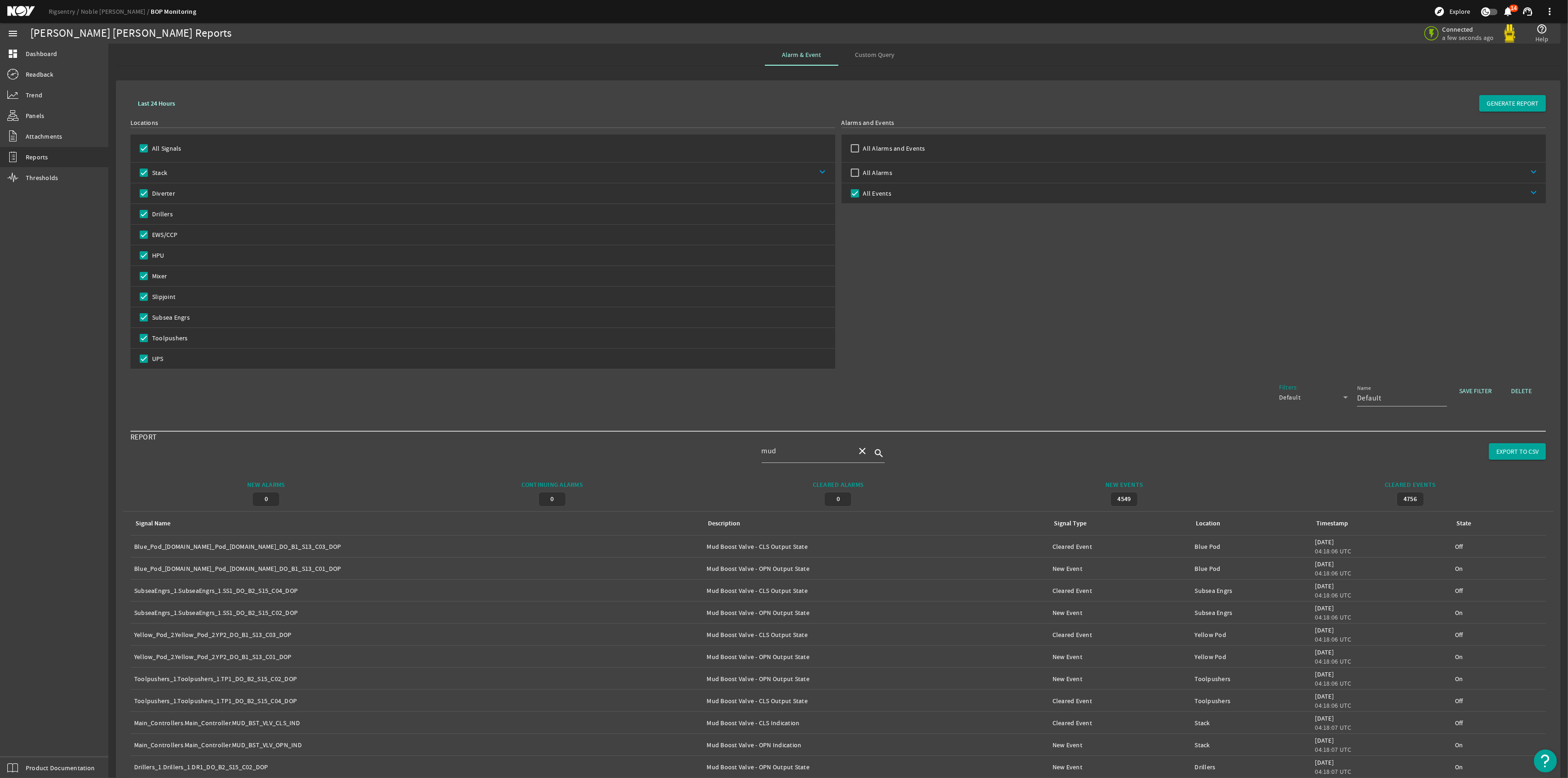
click at [1043, 296] on div "Alarms and Events All Alarms and Events All Alarms keyboard_arrow_down All Even…" at bounding box center [1194, 244] width 705 height 251
click at [52, 56] on span "Dashboard" at bounding box center [41, 54] width 31 height 9
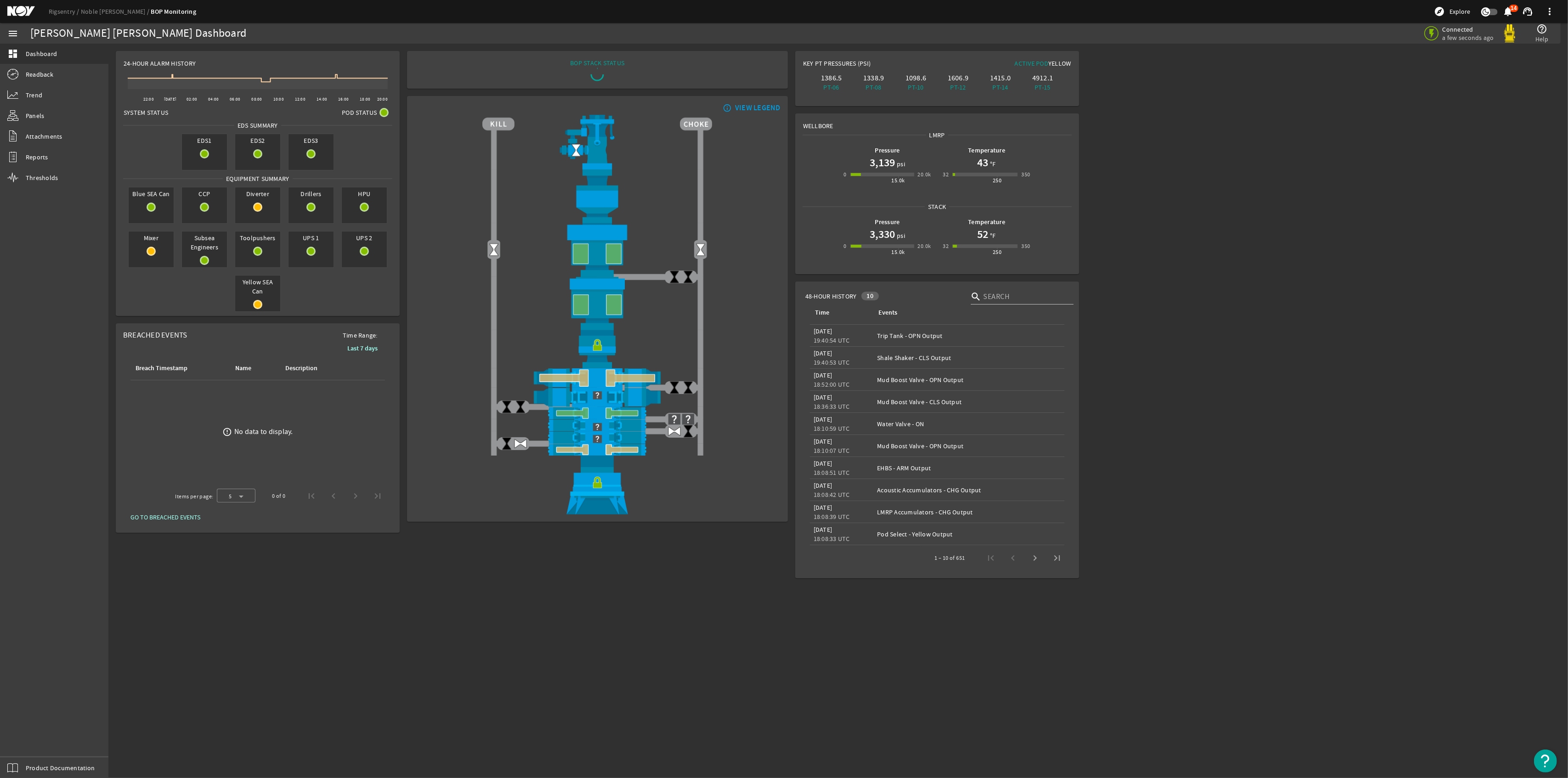
drag, startPoint x: 955, startPoint y: 447, endPoint x: 900, endPoint y: 442, distance: 55.2
click at [900, 442] on div "Events: Mud Boost Valve - OPN Output" at bounding box center [968, 446] width 183 height 9
click at [939, 401] on div "Events: Mud Boost Valve - CLS Output" at bounding box center [968, 402] width 183 height 9
click at [937, 388] on td "Events: Mud Boost Valve - OPN Output" at bounding box center [969, 379] width 191 height 22
click at [934, 362] on td "Events: Shale Shaker - CLS Output" at bounding box center [969, 358] width 191 height 22
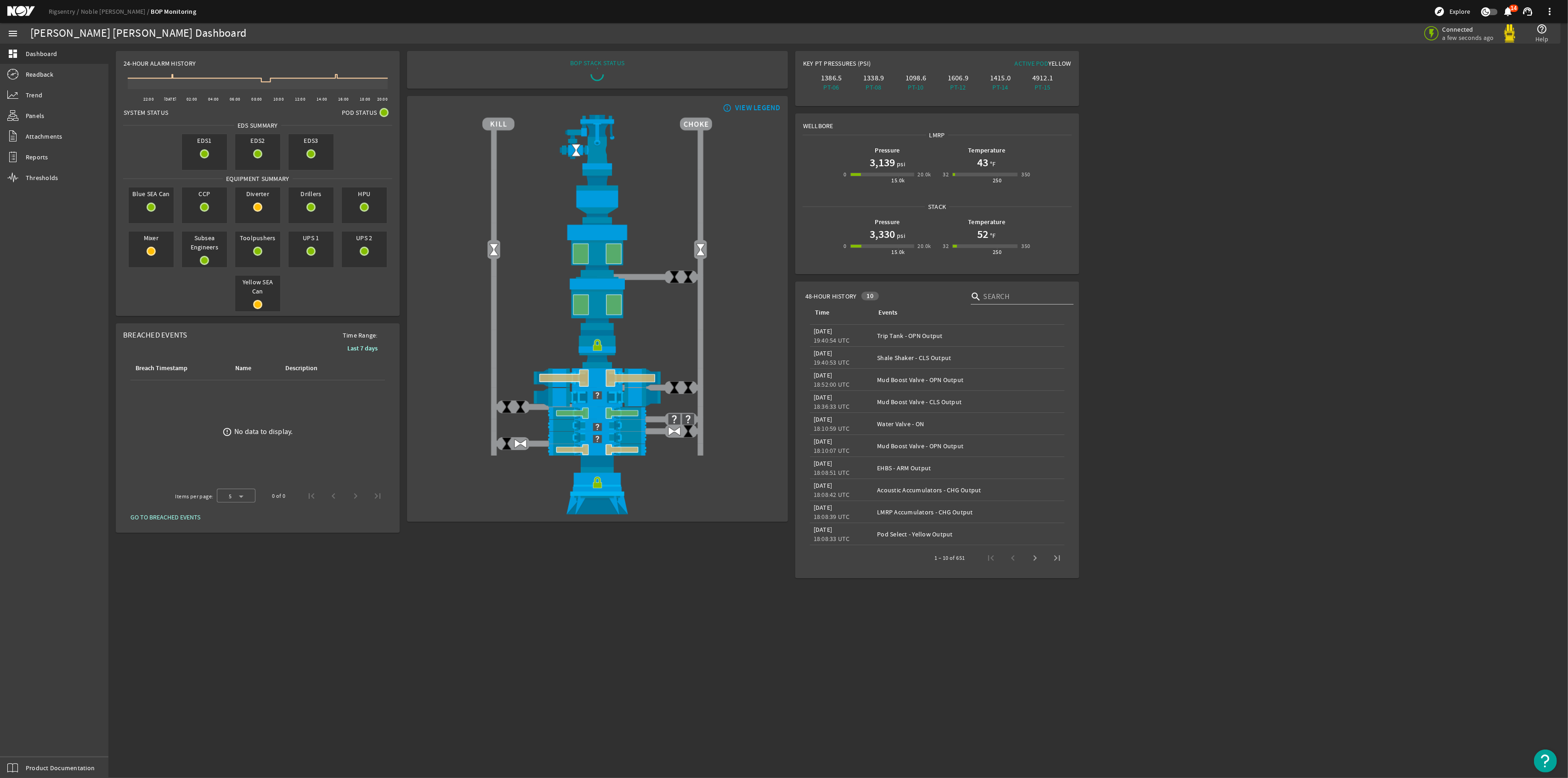
click at [930, 334] on div "Events: Trip Tank - OPN Output" at bounding box center [968, 335] width 183 height 9
click at [944, 537] on div "Events: Pod Select - Yellow Output" at bounding box center [968, 534] width 183 height 9
drag, startPoint x: 951, startPoint y: 378, endPoint x: 920, endPoint y: 383, distance: 31.4
click at [920, 383] on div "Events: Mud Boost Valve - OPN Output" at bounding box center [968, 380] width 183 height 9
